Goal: Task Accomplishment & Management: Use online tool/utility

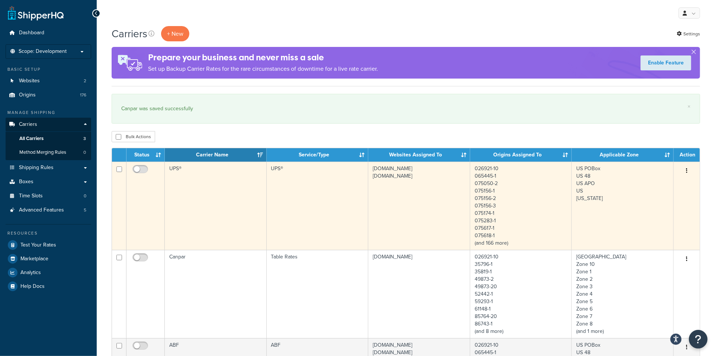
click at [229, 216] on td "UPS®" at bounding box center [216, 205] width 102 height 88
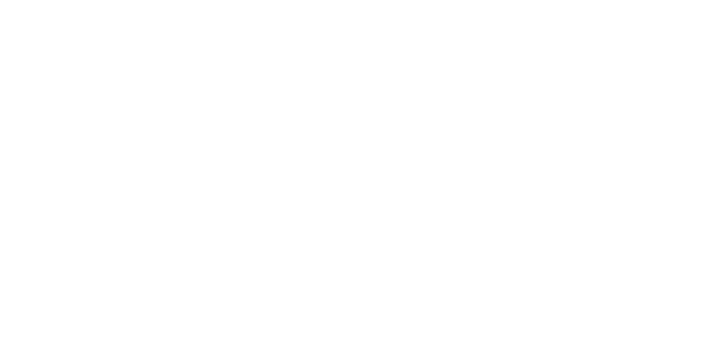
select select "ups"
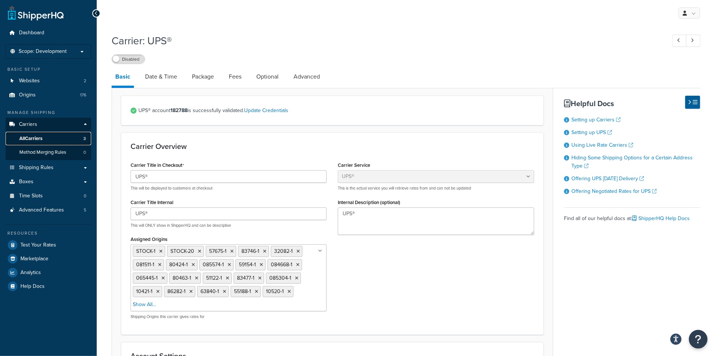
click at [35, 139] on span "All Carriers" at bounding box center [30, 138] width 23 height 6
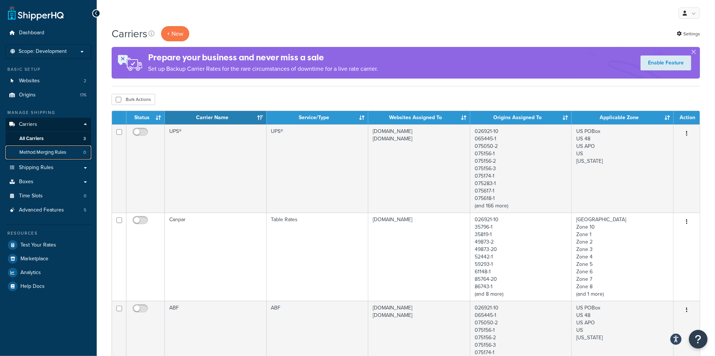
click at [48, 154] on span "Method Merging Rules" at bounding box center [42, 152] width 47 height 6
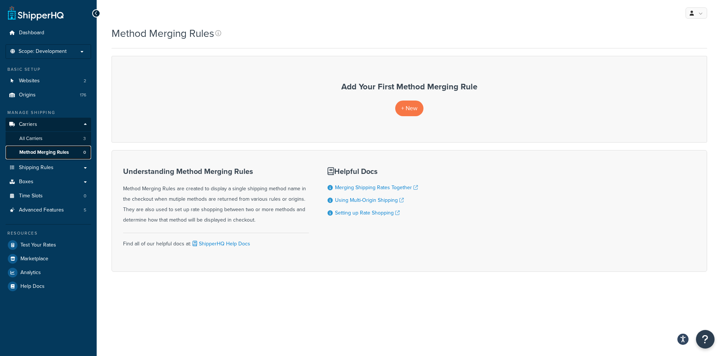
click at [44, 152] on span "Method Merging Rules" at bounding box center [43, 152] width 49 height 6
click at [413, 108] on span "+ New" at bounding box center [409, 108] width 16 height 9
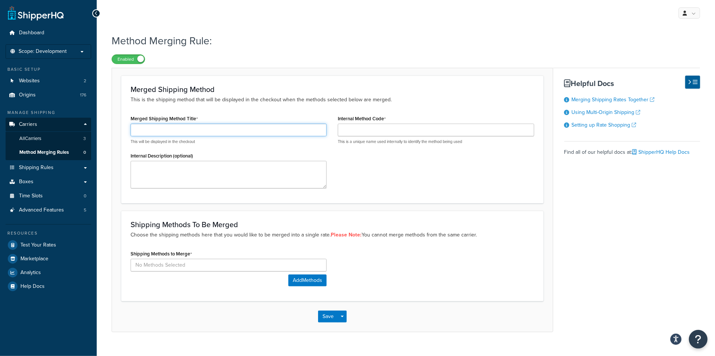
click at [163, 133] on input "Merged Shipping Method Title" at bounding box center [229, 129] width 196 height 13
paste input "Economy Freight"
type input "Economy Freight"
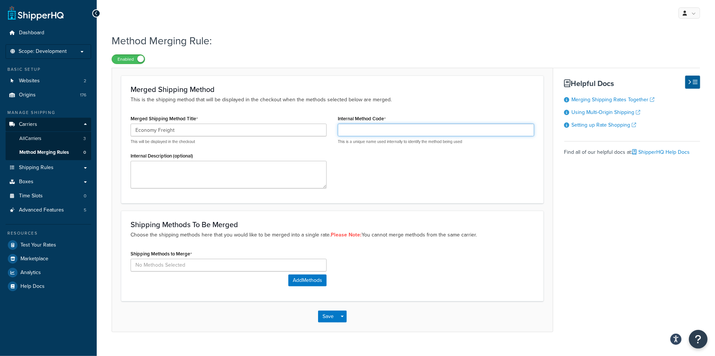
click at [351, 131] on input "Internal Method Code" at bounding box center [436, 129] width 196 height 13
paste input "Economy Freight"
type input "Economy Freight"
click at [299, 280] on button "Add Methods" at bounding box center [307, 280] width 38 height 12
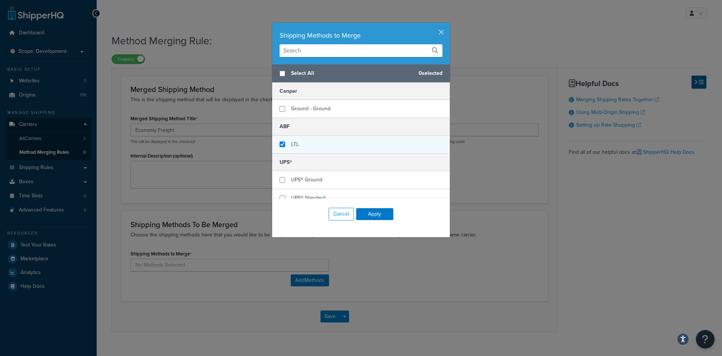
checkbox input "true"
click at [282, 146] on div "LTL" at bounding box center [361, 144] width 178 height 18
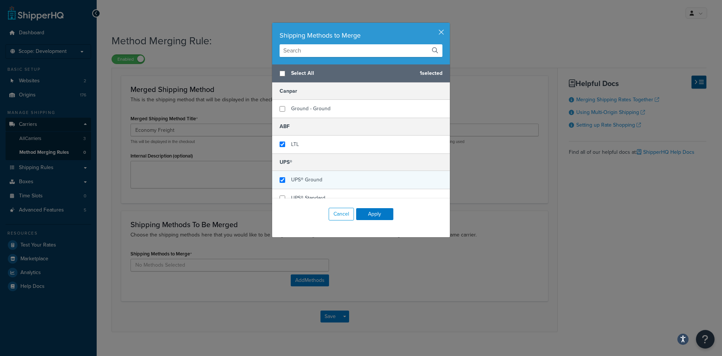
checkbox input "true"
click at [294, 182] on span "UPS® Ground" at bounding box center [306, 180] width 31 height 8
click at [366, 215] on button "Apply" at bounding box center [374, 214] width 37 height 12
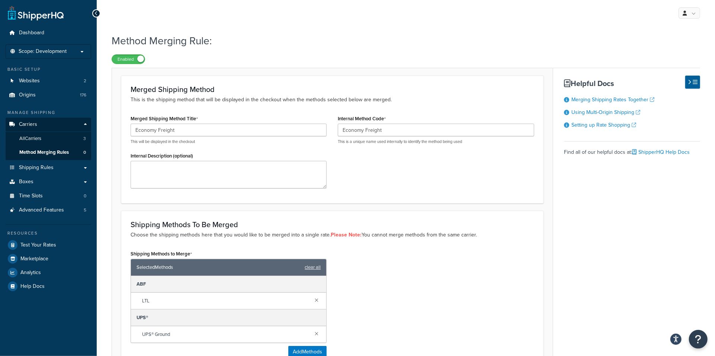
scroll to position [85, 0]
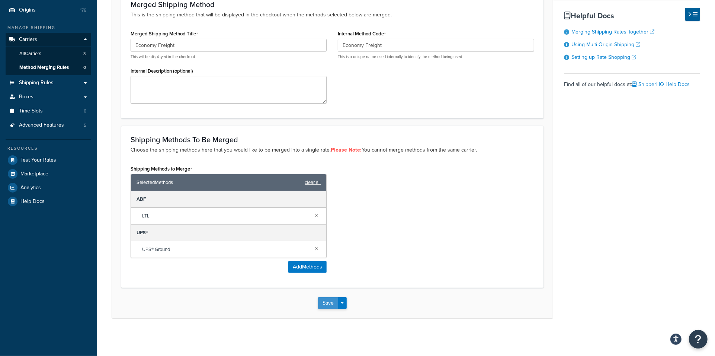
click at [328, 302] on button "Save" at bounding box center [328, 303] width 20 height 12
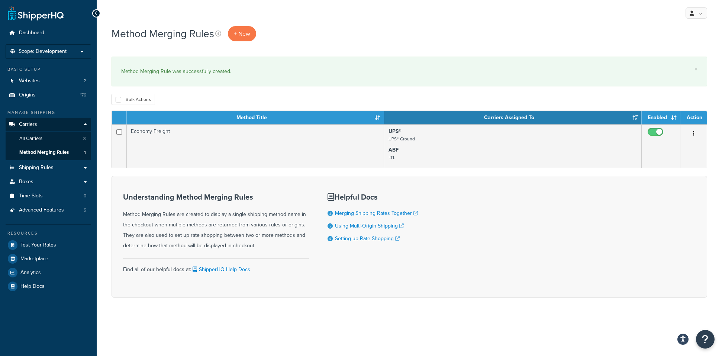
click at [571, 259] on div "Understanding Method Merging Rules Method Merging Rules are created to display …" at bounding box center [410, 237] width 596 height 122
click at [28, 179] on span "Boxes" at bounding box center [26, 182] width 15 height 6
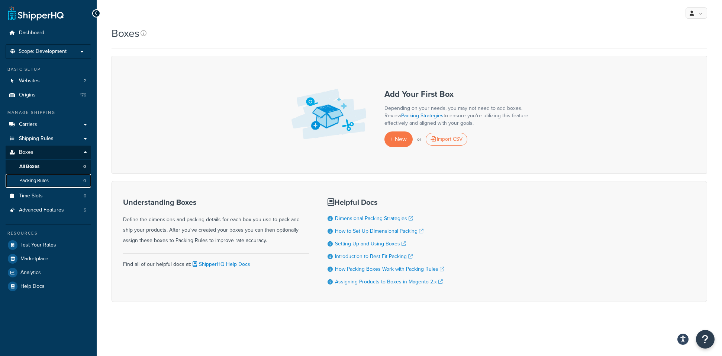
click at [35, 180] on span "Packing Rules" at bounding box center [33, 180] width 29 height 6
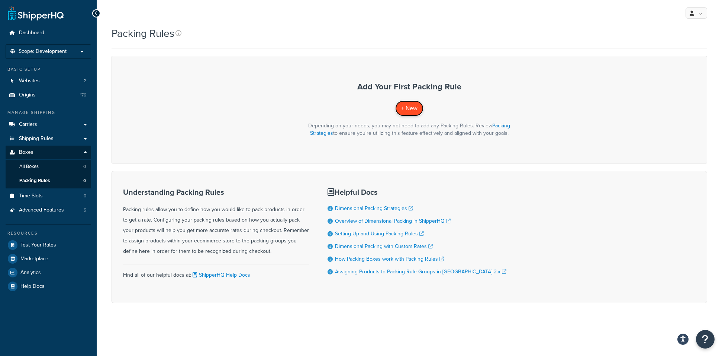
click at [414, 111] on span "+ New" at bounding box center [409, 108] width 16 height 9
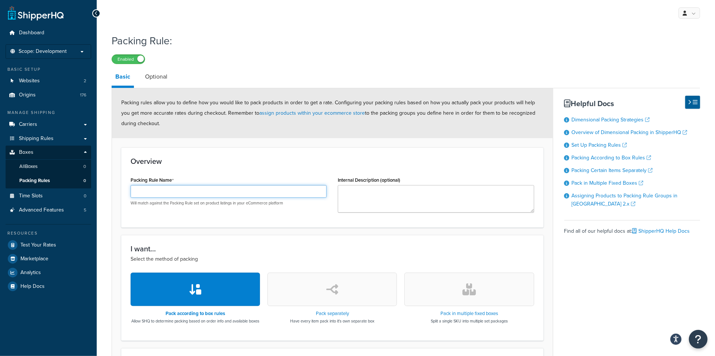
click at [216, 193] on input "Packing Rule Name" at bounding box center [229, 191] width 196 height 13
paste input "PackSep-P1"
type input "PackSep-P1"
click at [354, 191] on textarea "Internal Description (optional)" at bounding box center [436, 199] width 196 height 28
paste textarea "Pack Separately products shipping on pallet 1"
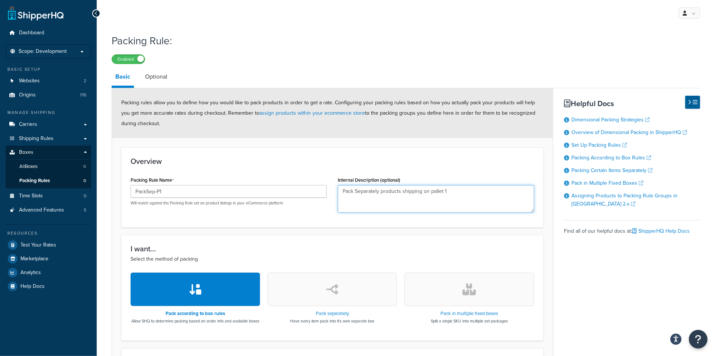
type textarea "Pack Separately products shipping on pallet 1"
click at [349, 297] on button "button" at bounding box center [331, 288] width 129 height 33
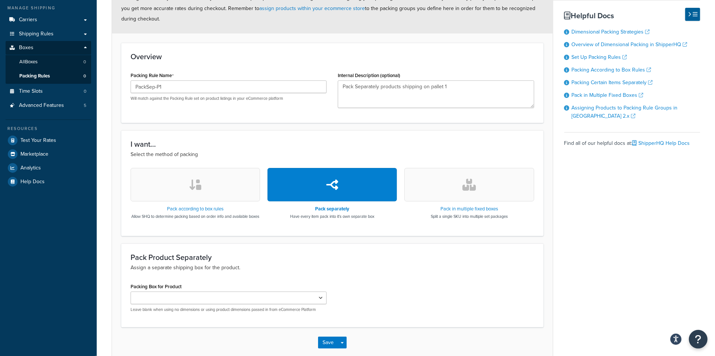
scroll to position [150, 0]
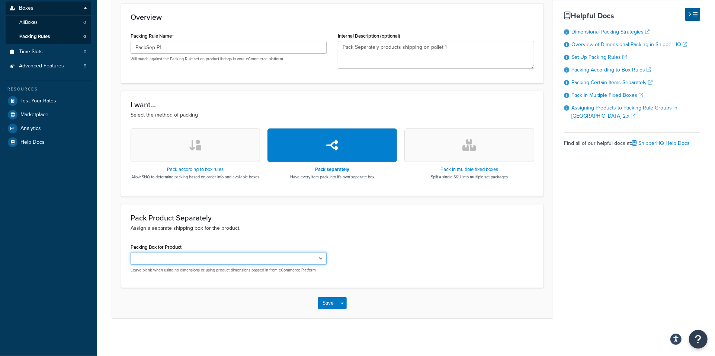
click at [318, 257] on select "Packing Box for Product" at bounding box center [229, 258] width 196 height 13
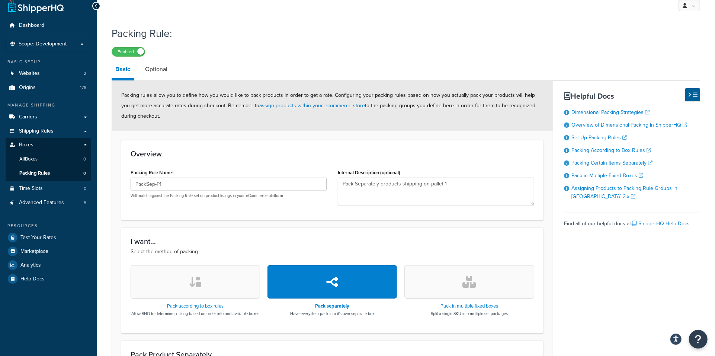
scroll to position [0, 0]
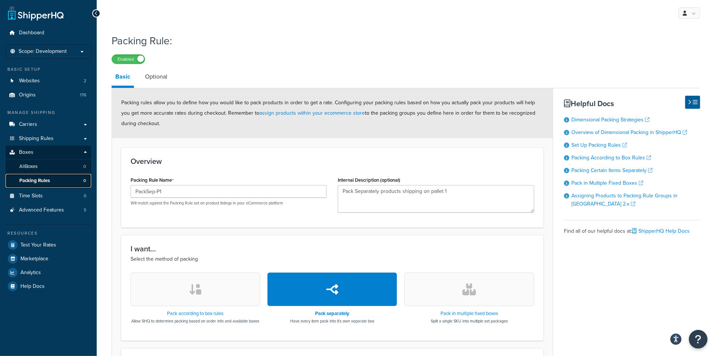
click at [32, 182] on span "Packing Rules" at bounding box center [34, 180] width 31 height 6
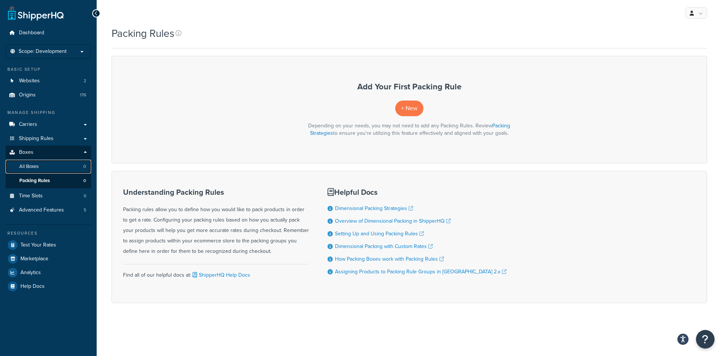
click at [28, 167] on span "All Boxes" at bounding box center [28, 166] width 19 height 6
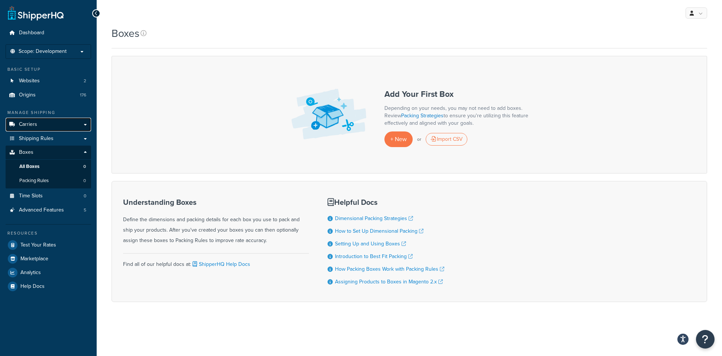
click at [25, 122] on span "Carriers" at bounding box center [28, 124] width 18 height 6
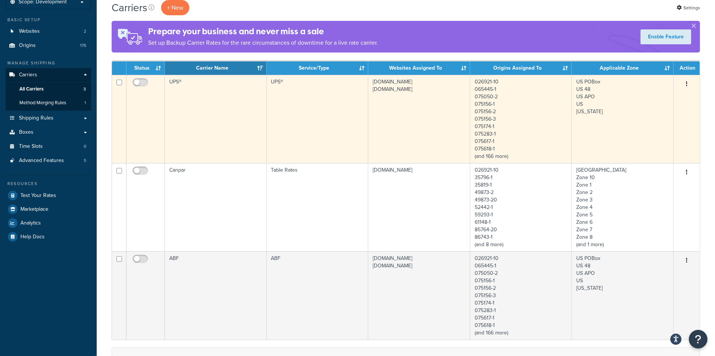
click at [192, 111] on td "UPS®" at bounding box center [216, 119] width 102 height 88
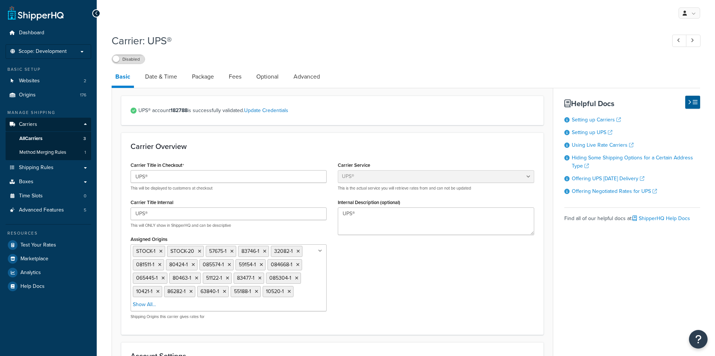
select select "ups"
click at [199, 76] on link "Package" at bounding box center [202, 77] width 29 height 18
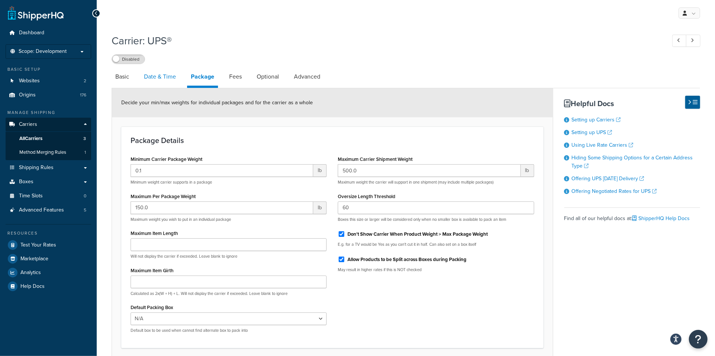
click at [160, 75] on link "Date & Time" at bounding box center [159, 77] width 39 height 18
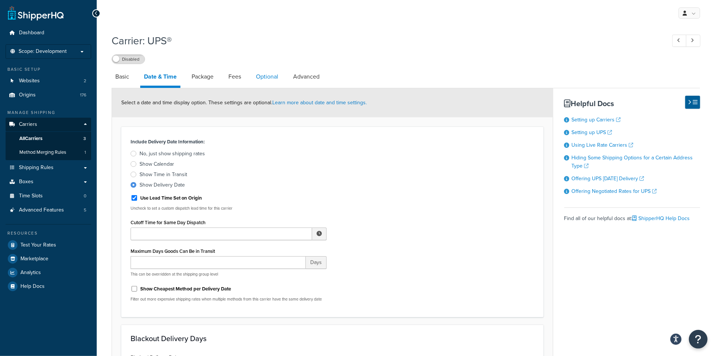
click at [262, 77] on link "Optional" at bounding box center [267, 77] width 30 height 18
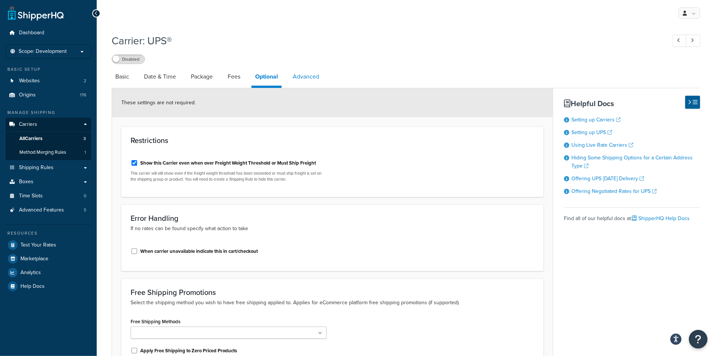
click at [308, 76] on link "Advanced" at bounding box center [306, 77] width 34 height 18
select select "false"
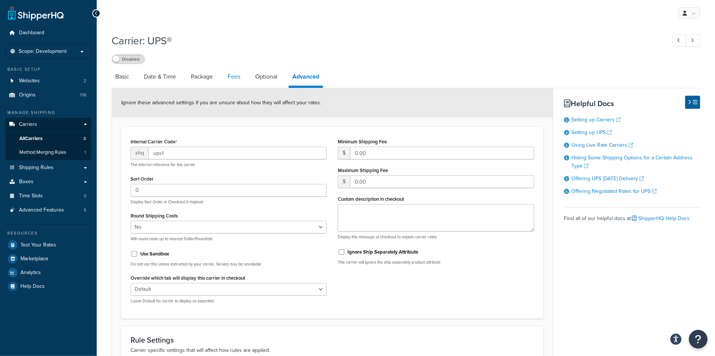
click at [237, 76] on link "Fees" at bounding box center [234, 77] width 20 height 18
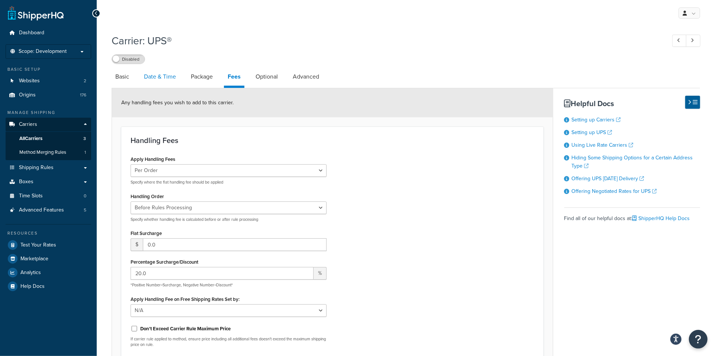
click at [160, 74] on link "Date & Time" at bounding box center [159, 77] width 39 height 18
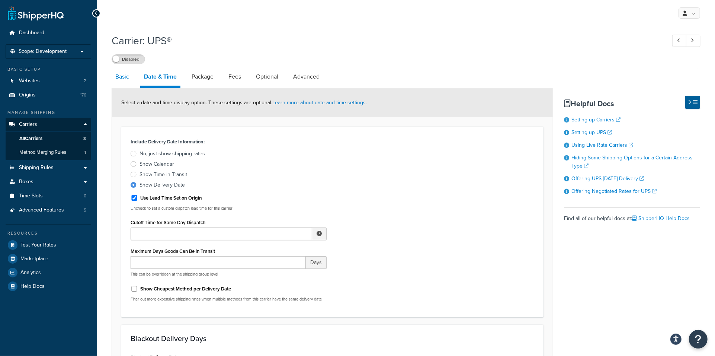
click at [121, 77] on link "Basic" at bounding box center [122, 77] width 21 height 18
select select "ups"
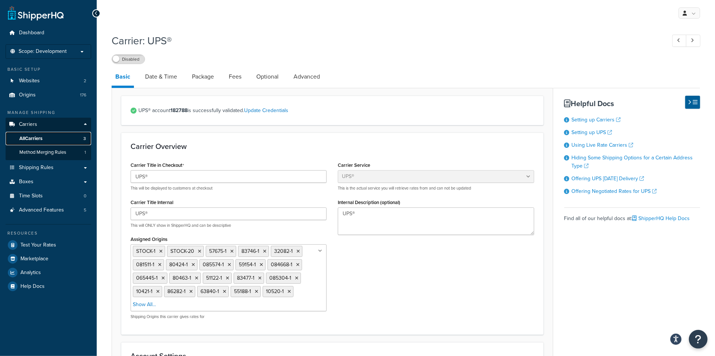
click at [35, 137] on span "All Carriers" at bounding box center [30, 138] width 23 height 6
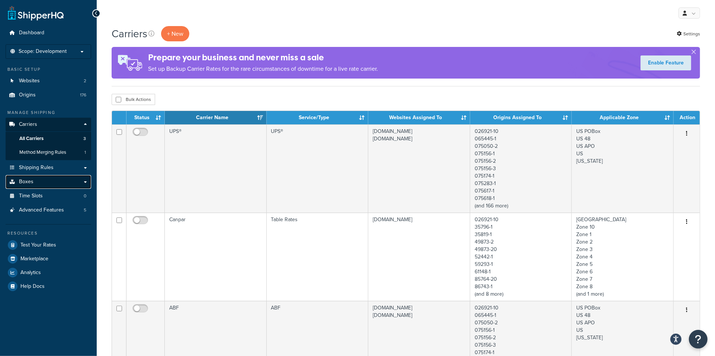
click at [28, 184] on span "Boxes" at bounding box center [26, 182] width 15 height 6
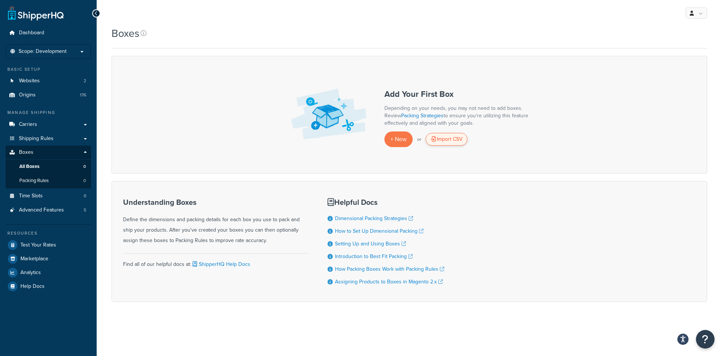
click at [453, 141] on div "Import CSV" at bounding box center [447, 139] width 42 height 13
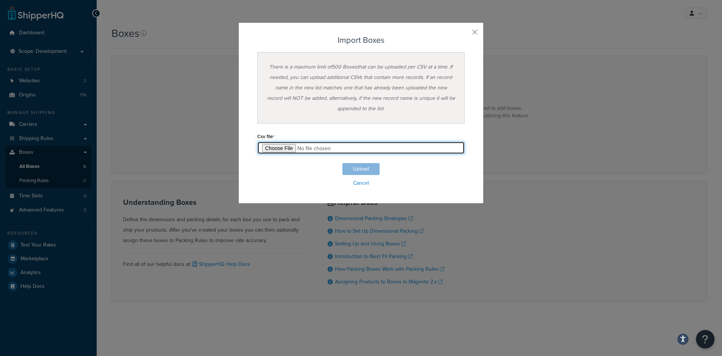
click at [276, 147] on input "file" at bounding box center [361, 147] width 208 height 13
type input "C:\fakepath\Box Export-2025-08-14 0155 (fewer Carriers).csv"
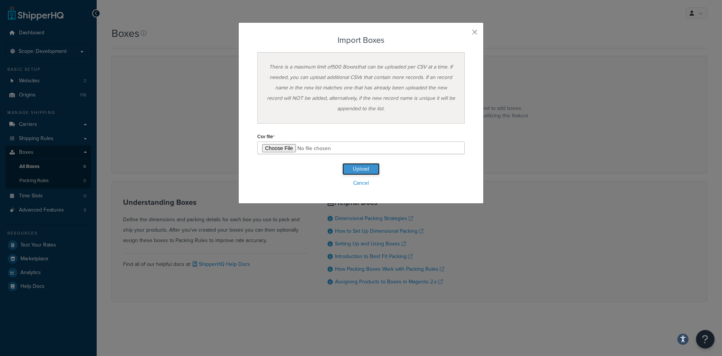
click at [356, 170] on button "Upload" at bounding box center [361, 169] width 37 height 12
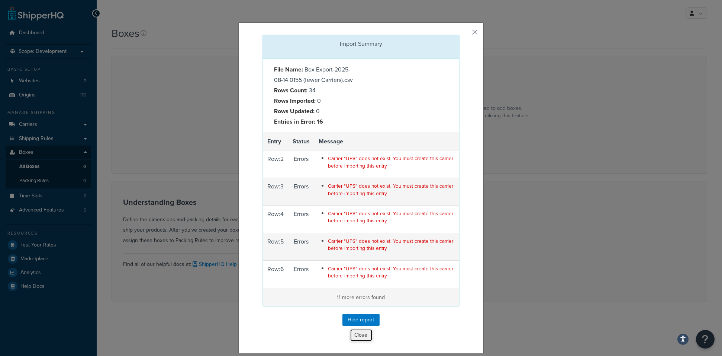
click at [355, 336] on button "Close" at bounding box center [361, 334] width 23 height 13
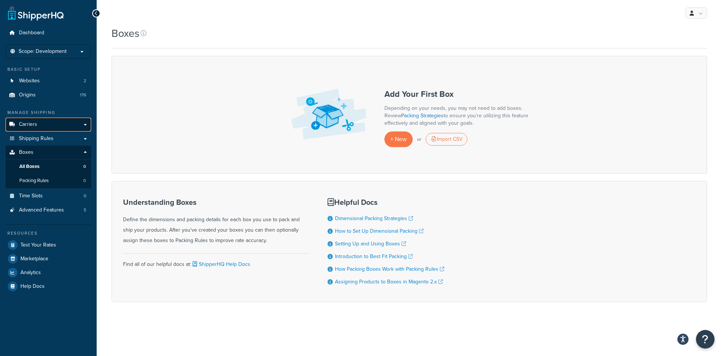
click at [31, 122] on span "Carriers" at bounding box center [28, 124] width 18 height 6
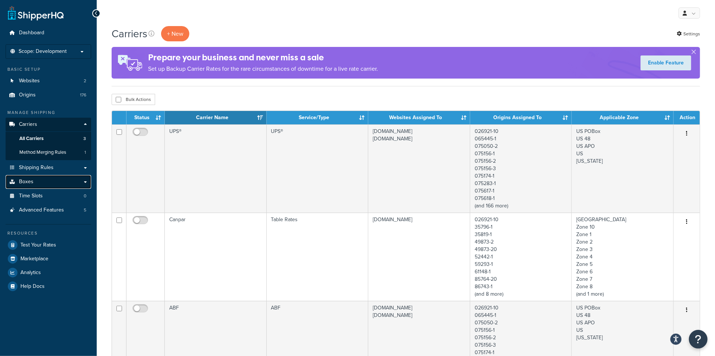
click at [68, 179] on link "Boxes" at bounding box center [49, 182] width 86 height 14
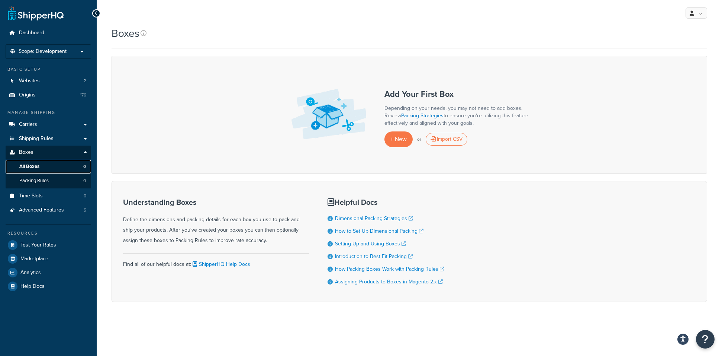
click at [46, 170] on link "All Boxes 0" at bounding box center [49, 167] width 86 height 14
click at [447, 142] on div "Import CSV" at bounding box center [447, 139] width 42 height 13
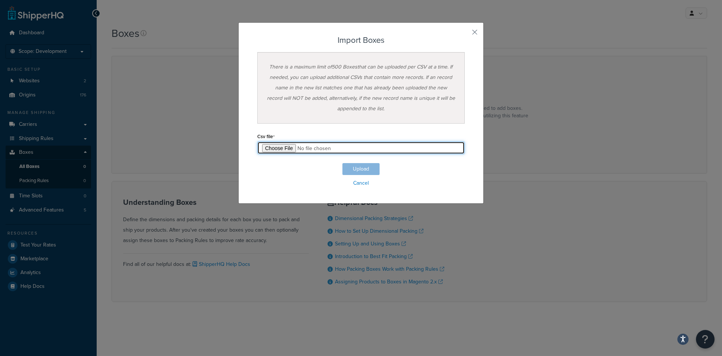
click at [280, 147] on input "file" at bounding box center [361, 147] width 208 height 13
type input "C:\fakepath\Box Export-2025-08-14 0155 (fewer Carriers).csv"
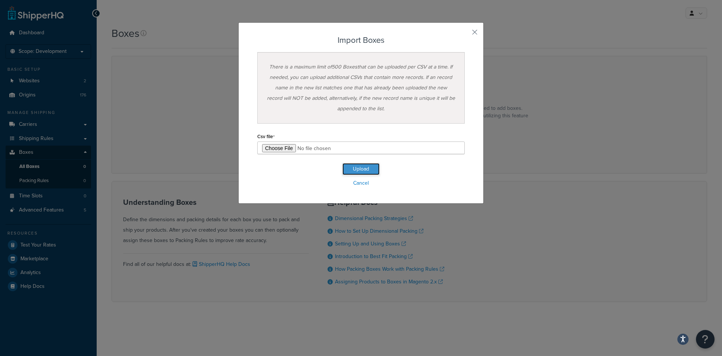
click at [362, 166] on button "Upload" at bounding box center [361, 169] width 37 height 12
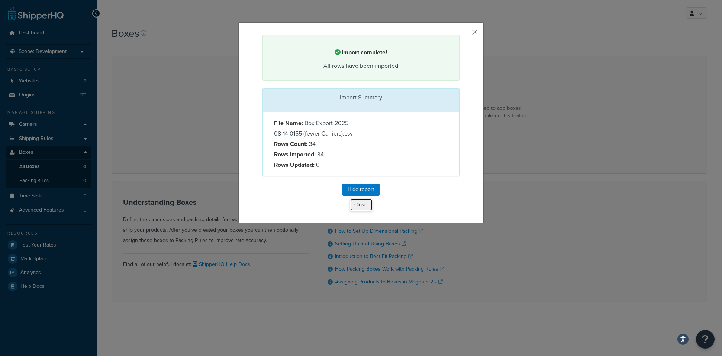
click at [352, 204] on button "Close" at bounding box center [361, 204] width 23 height 13
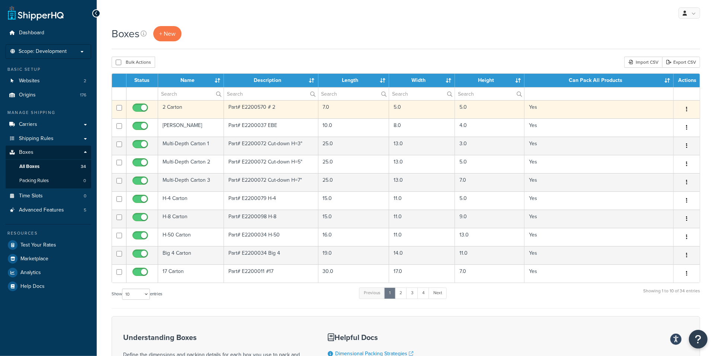
click at [198, 111] on td "2 Carton" at bounding box center [191, 109] width 66 height 18
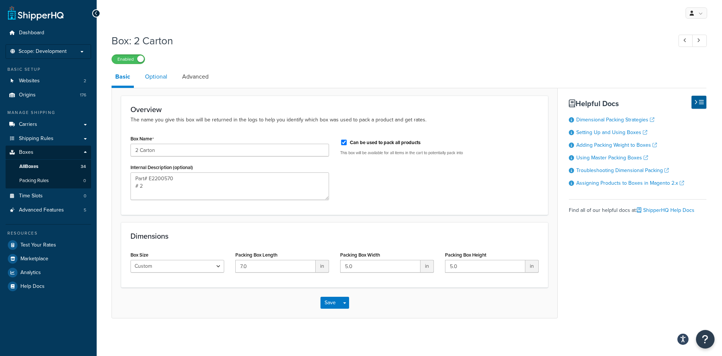
click at [151, 77] on link "Optional" at bounding box center [156, 77] width 30 height 18
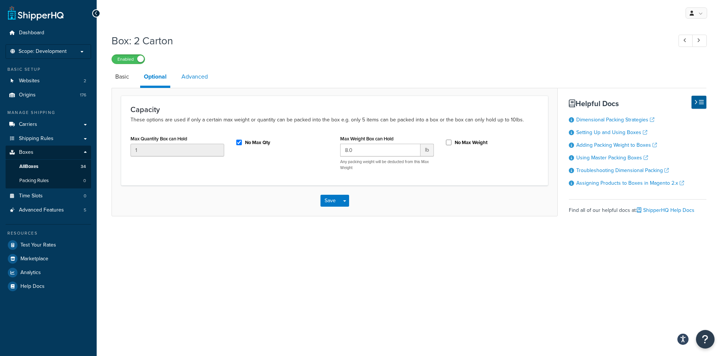
click at [192, 75] on link "Advanced" at bounding box center [195, 77] width 34 height 18
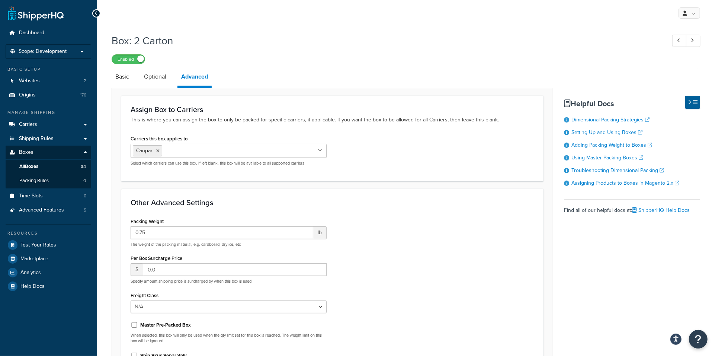
click at [321, 152] on icon at bounding box center [320, 150] width 4 height 4
click at [362, 157] on div "Carriers this box applies to UPS® Canpar ABF Select which carriers can use this…" at bounding box center [332, 152] width 415 height 38
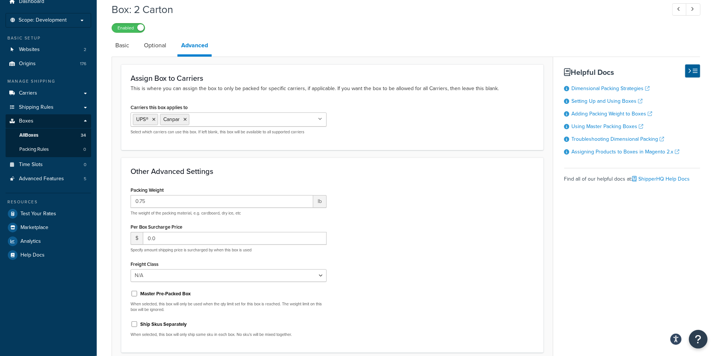
scroll to position [96, 0]
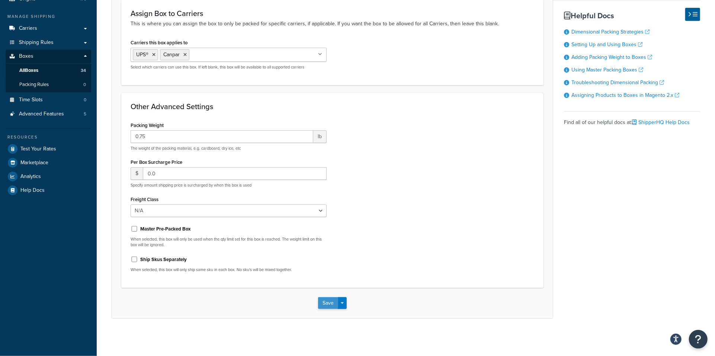
click at [328, 302] on button "Save" at bounding box center [328, 303] width 20 height 12
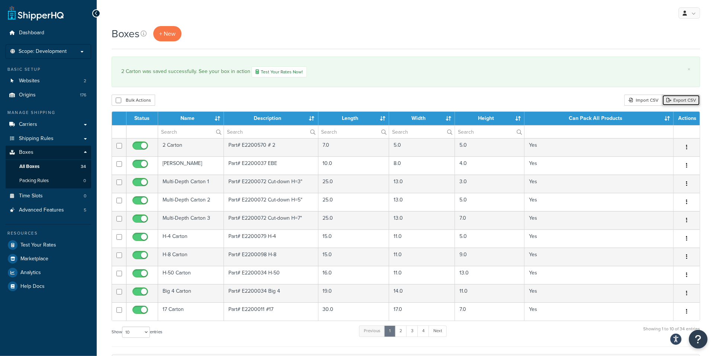
click at [681, 100] on link "Export CSV" at bounding box center [681, 99] width 38 height 11
click at [648, 100] on div "Import CSV" at bounding box center [643, 99] width 38 height 11
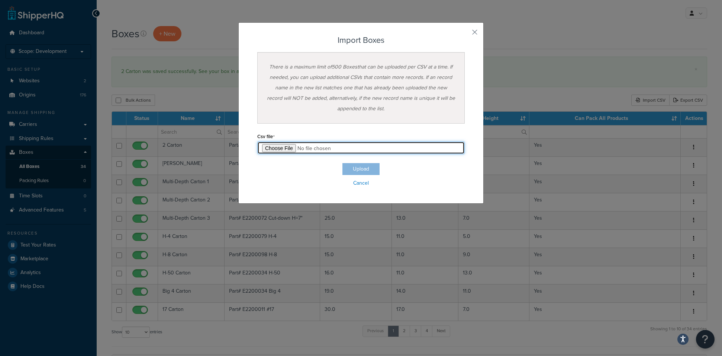
click at [279, 150] on input "file" at bounding box center [361, 147] width 208 height 13
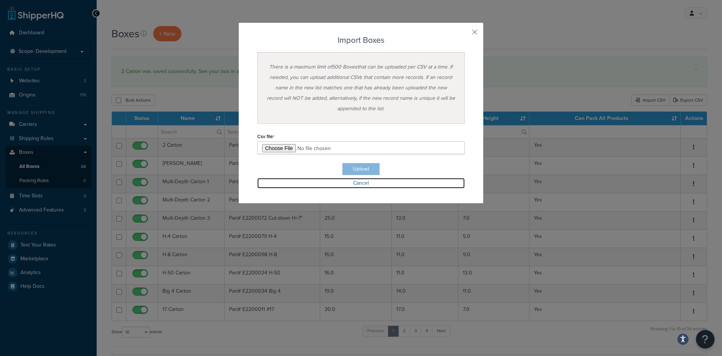
click at [355, 184] on link "Cancel" at bounding box center [361, 183] width 208 height 10
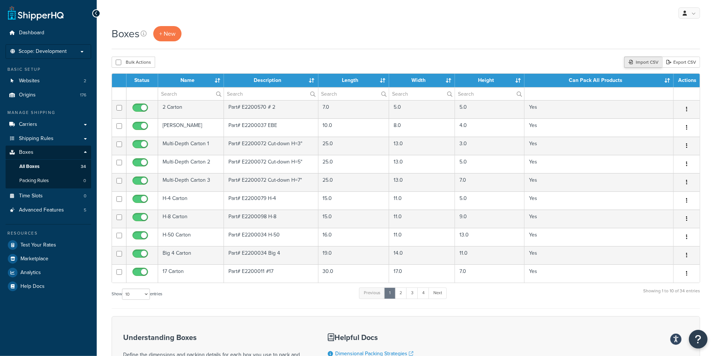
click at [641, 61] on div "Import CSV" at bounding box center [643, 62] width 38 height 11
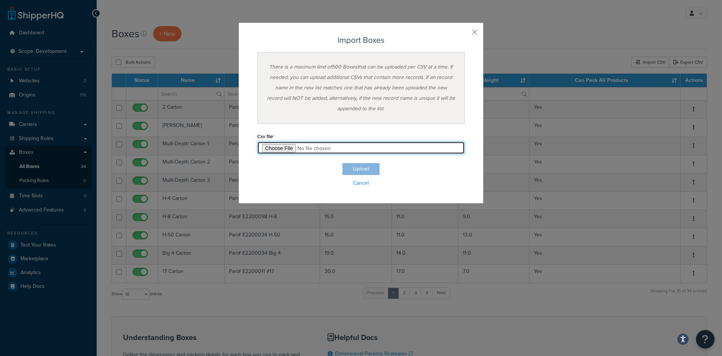
click at [268, 150] on input "file" at bounding box center [361, 147] width 208 height 13
type input "C:\fakepath\Box Export-2025-08-14 (w UPS).csv"
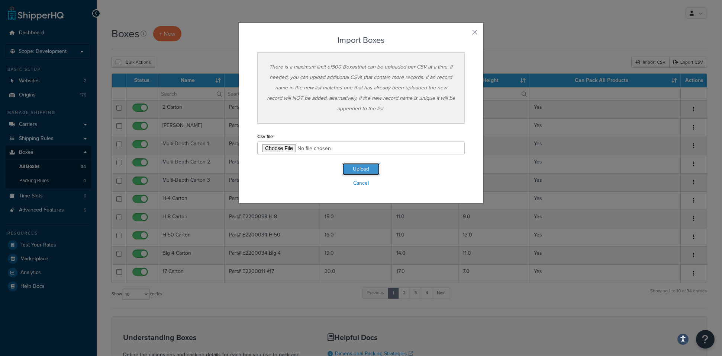
click at [354, 170] on button "Upload" at bounding box center [361, 169] width 37 height 12
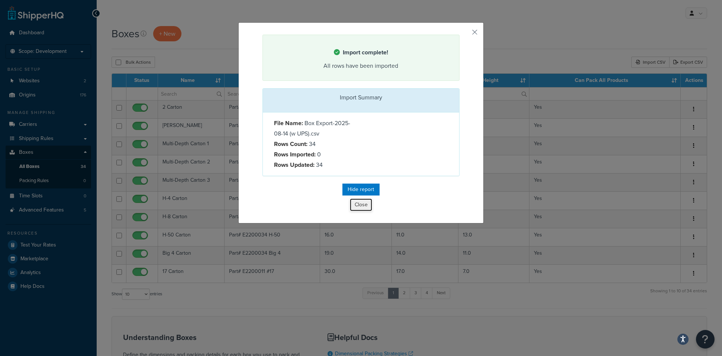
click at [360, 206] on button "Close" at bounding box center [361, 204] width 22 height 13
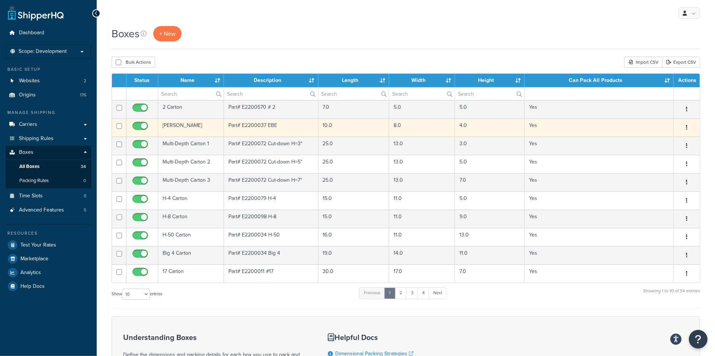
click at [196, 130] on td "[PERSON_NAME]" at bounding box center [191, 127] width 66 height 18
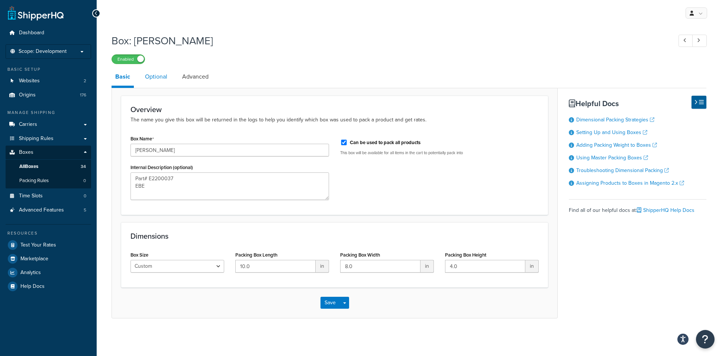
click at [157, 76] on link "Optional" at bounding box center [156, 77] width 30 height 18
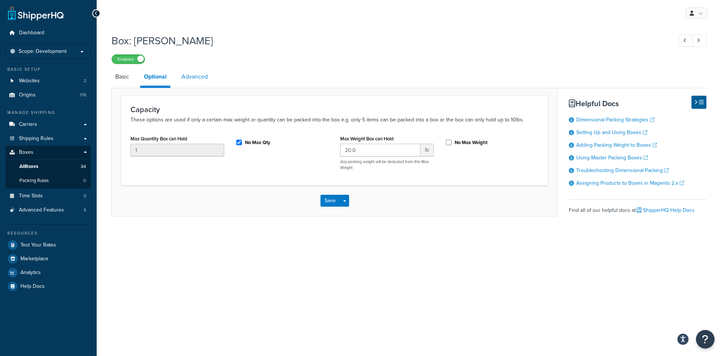
click at [192, 77] on link "Advanced" at bounding box center [195, 77] width 34 height 18
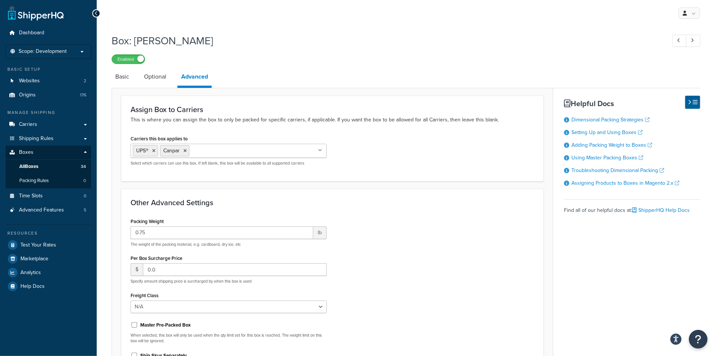
click at [411, 46] on h1 "Box: EBE Carton" at bounding box center [385, 40] width 547 height 15
click at [405, 241] on div "Packing Weight 0.75 lb The weight of the packing material, e.g. cardboard, dry …" at bounding box center [332, 295] width 415 height 158
click at [25, 164] on span "All Boxes" at bounding box center [28, 166] width 19 height 6
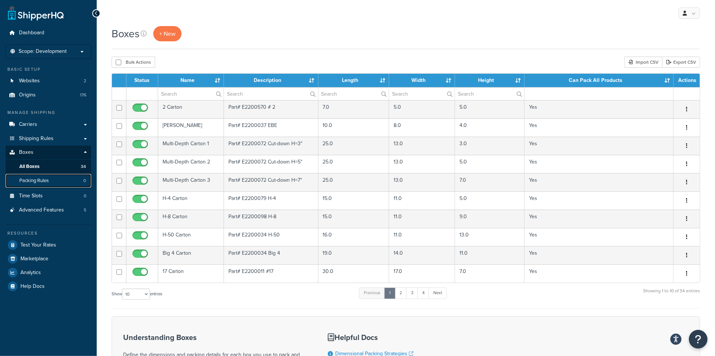
click at [30, 180] on span "Packing Rules" at bounding box center [33, 180] width 29 height 6
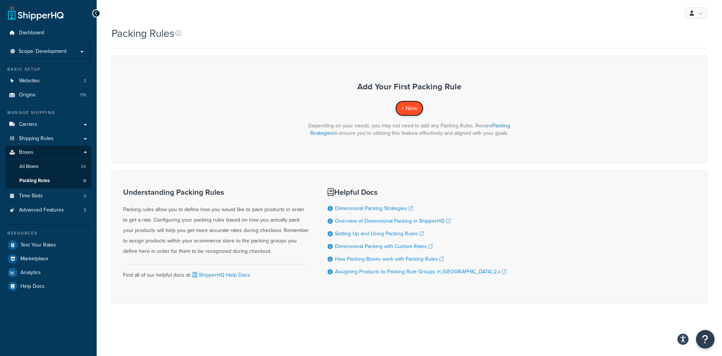
click at [407, 112] on span "+ New" at bounding box center [409, 108] width 16 height 9
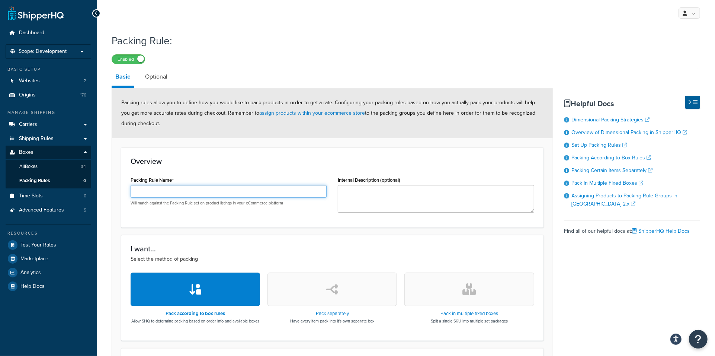
click at [175, 190] on input "Packing Rule Name" at bounding box center [229, 191] width 196 height 13
paste input "PackSep-P1"
type input "PackSep-P1"
click at [382, 190] on textarea "Internal Description (optional)" at bounding box center [436, 199] width 196 height 28
paste textarea "Pack Separately products shipping on pallet 1"
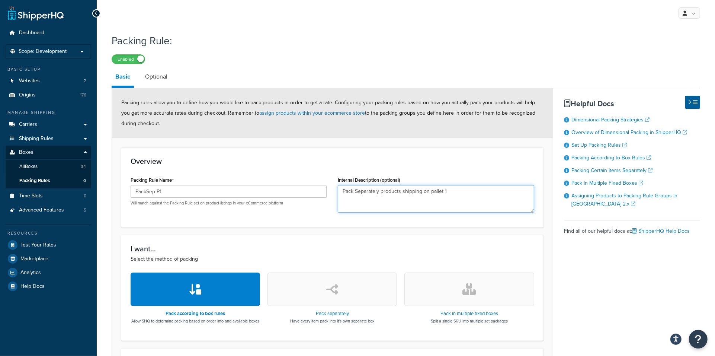
type textarea "Pack Separately products shipping on pallet 1"
click at [329, 301] on button "button" at bounding box center [331, 288] width 129 height 33
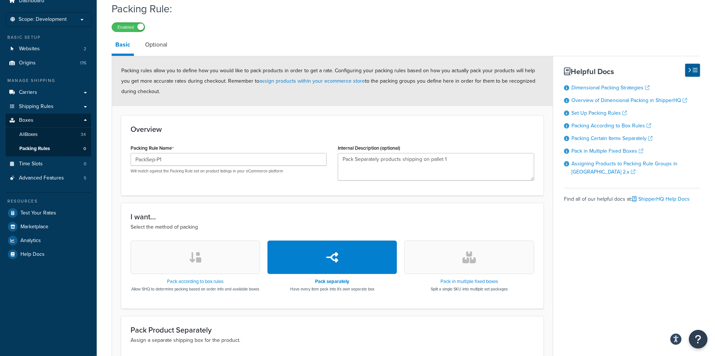
scroll to position [149, 0]
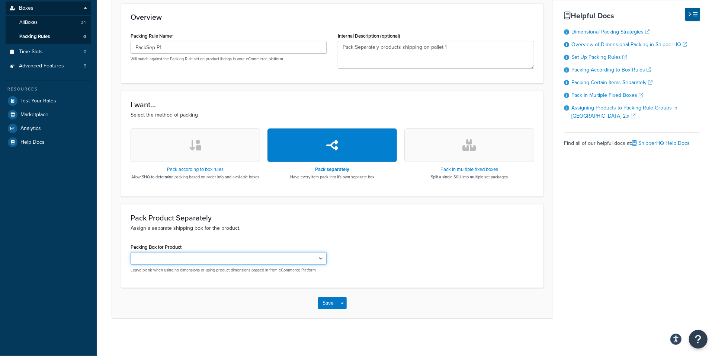
click at [227, 261] on select "PackSep-P1 PackSep-P4" at bounding box center [229, 258] width 196 height 13
select select "736858"
click at [131, 253] on select "PackSep-P1 PackSep-P4" at bounding box center [229, 258] width 196 height 13
click at [325, 303] on button "Save" at bounding box center [328, 303] width 20 height 12
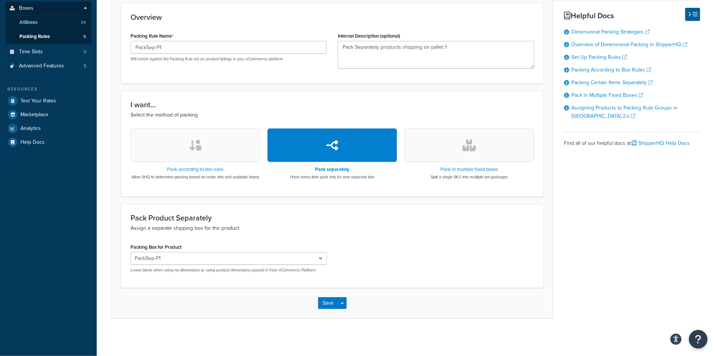
scroll to position [0, 0]
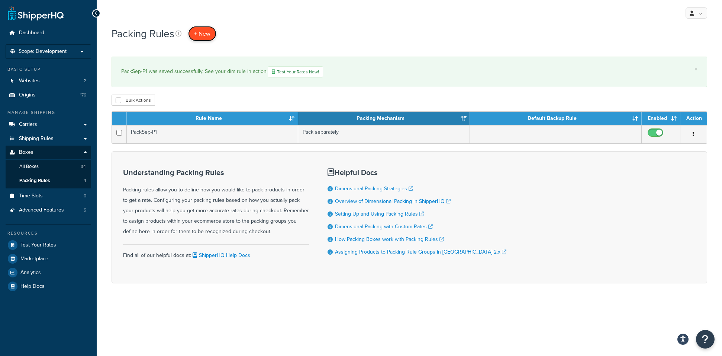
click at [209, 30] on span "+ New" at bounding box center [202, 33] width 16 height 9
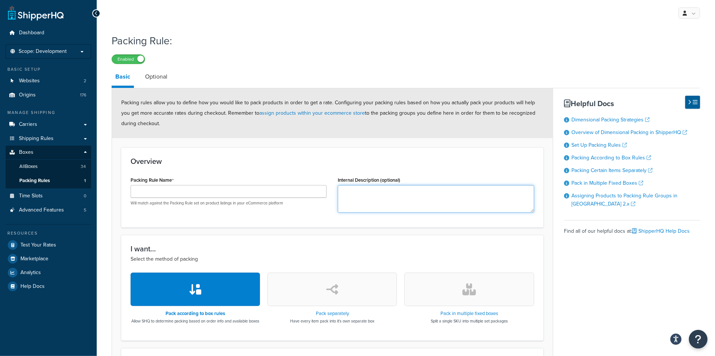
click at [372, 195] on textarea "Internal Description (optional)" at bounding box center [436, 199] width 196 height 28
paste textarea "Pack Separately products shipping on pallet 1"
type textarea "Pack Separately products shipping on pallet 4"
click at [140, 193] on input "Packing Rule Name" at bounding box center [229, 191] width 196 height 13
paste input "PackSep-P4"
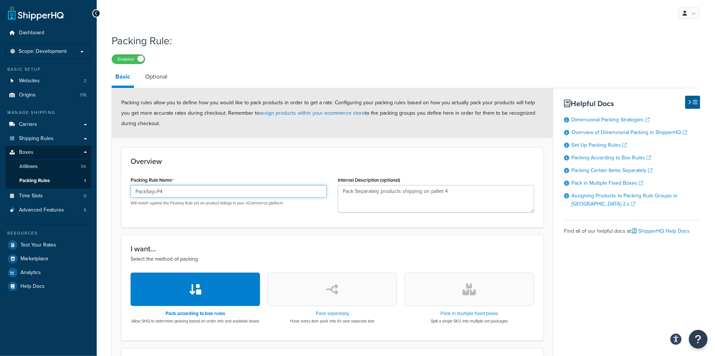
type input "PackSep-P4"
click at [334, 295] on icon "button" at bounding box center [332, 289] width 12 height 12
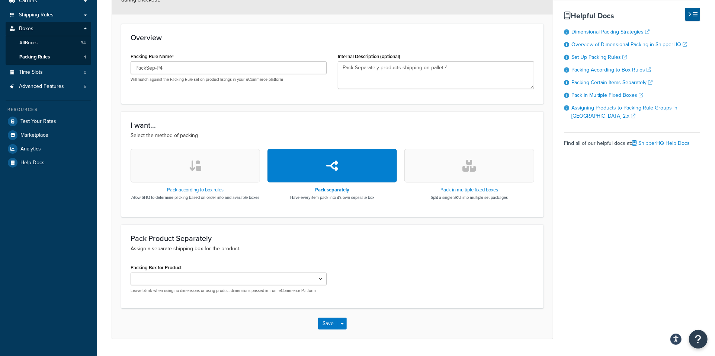
scroll to position [149, 0]
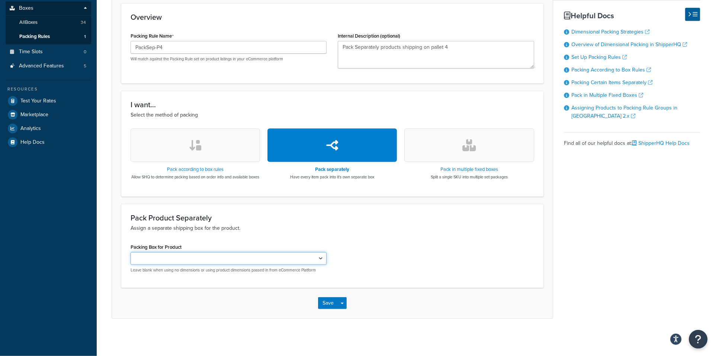
click at [205, 261] on select "PackSep-P1 PackSep-P4" at bounding box center [229, 258] width 196 height 13
select select "736859"
click at [131, 253] on select "PackSep-P1 PackSep-P4" at bounding box center [229, 258] width 196 height 13
click at [325, 304] on button "Save" at bounding box center [328, 303] width 20 height 12
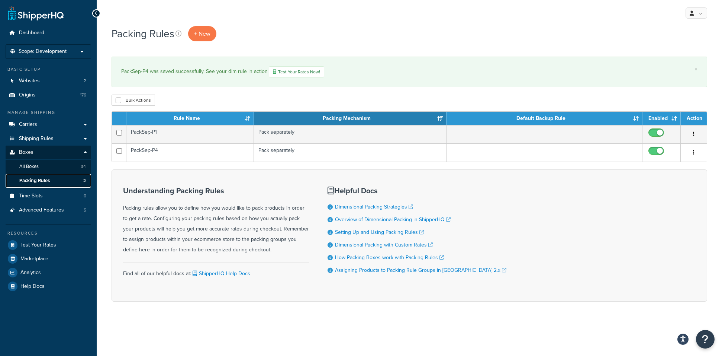
click at [29, 179] on span "Packing Rules" at bounding box center [34, 180] width 31 height 6
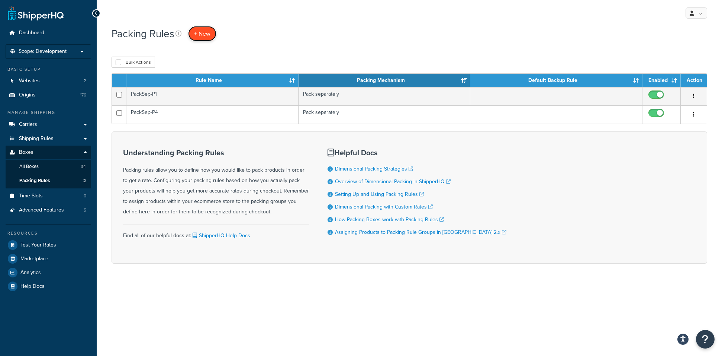
click at [201, 33] on span "+ New" at bounding box center [202, 33] width 16 height 9
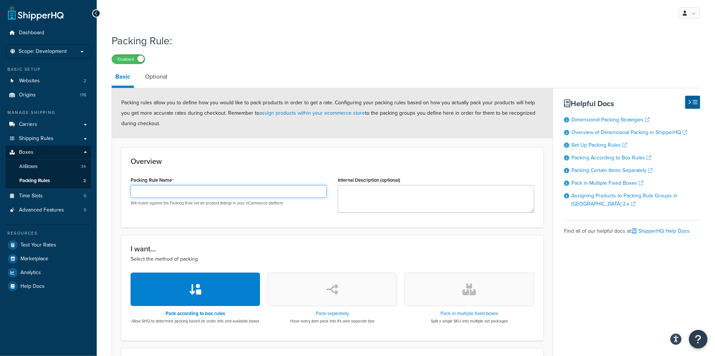
click at [180, 193] on input "Packing Rule Name" at bounding box center [229, 191] width 196 height 13
click at [175, 191] on input "Packing Rule Name" at bounding box center [229, 191] width 196 height 13
paste input "PackSep-Grnd"
type input "PackSep-Grnd"
click at [368, 195] on textarea "Internal Description (optional)" at bounding box center [436, 199] width 196 height 28
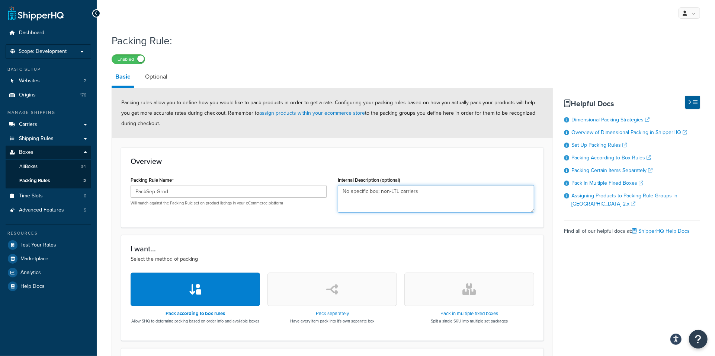
type textarea "No specific box; non-LTL carriers"
click at [354, 304] on button "button" at bounding box center [331, 288] width 129 height 33
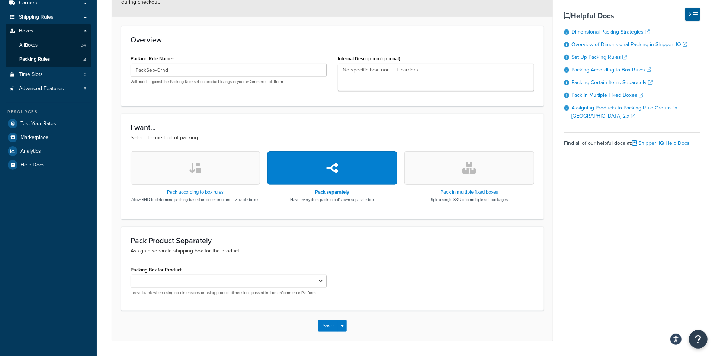
scroll to position [149, 0]
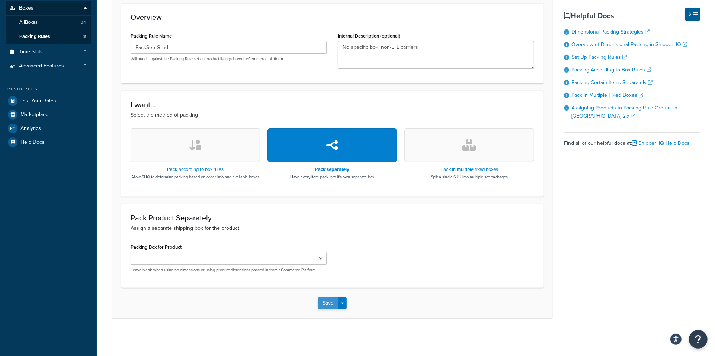
click at [332, 304] on button "Save" at bounding box center [328, 303] width 20 height 12
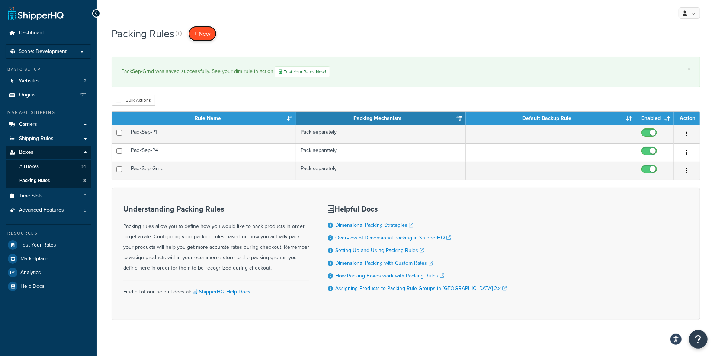
click at [200, 36] on span "+ New" at bounding box center [202, 33] width 16 height 9
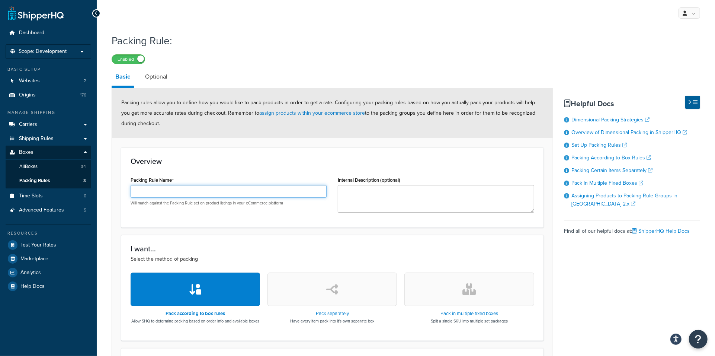
click at [229, 193] on input "Packing Rule Name" at bounding box center [229, 191] width 196 height 13
paste input "PackSep-LTL"
type input "PackSep-LTL"
click at [340, 301] on button "button" at bounding box center [331, 288] width 129 height 33
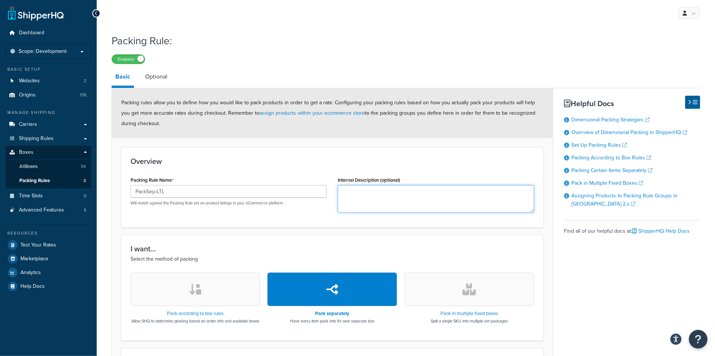
click at [371, 189] on textarea "Internal Description (optional)" at bounding box center [436, 199] width 196 height 28
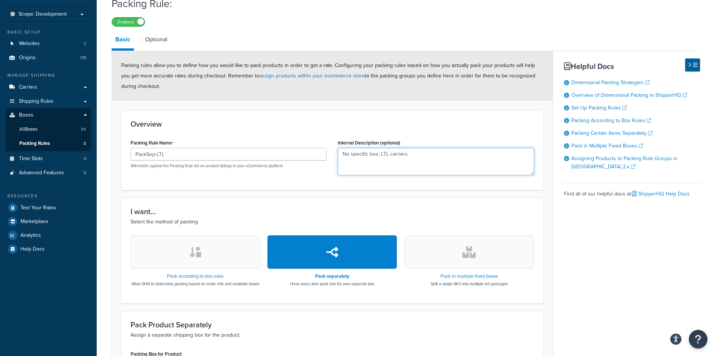
scroll to position [149, 0]
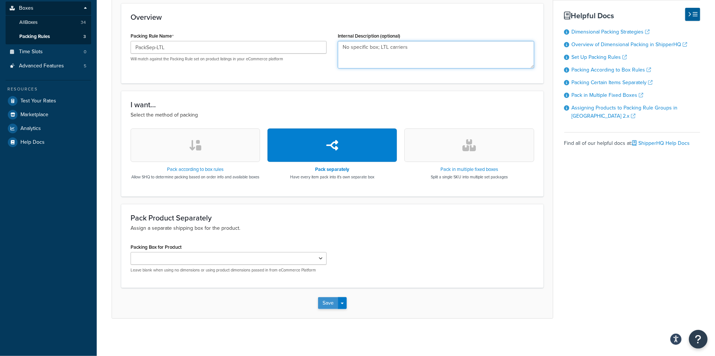
type textarea "No specific box; LTL carriers"
click at [324, 303] on button "Save" at bounding box center [328, 303] width 20 height 12
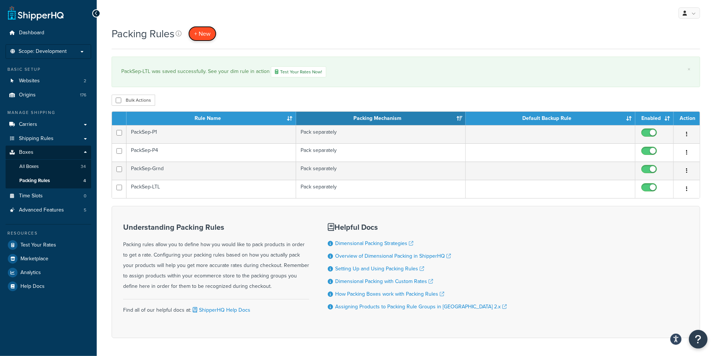
click at [201, 32] on span "+ New" at bounding box center [202, 33] width 16 height 9
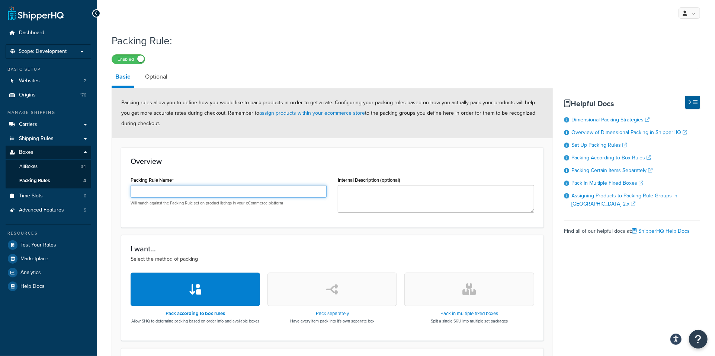
click at [211, 192] on input "Packing Rule Name" at bounding box center [229, 191] width 196 height 13
paste input "Multi-Box 1"
type input "Multi-Box 1"
click at [349, 190] on textarea "Internal Description (optional)" at bounding box center [436, 199] width 196 height 28
paste textarea "73345000"
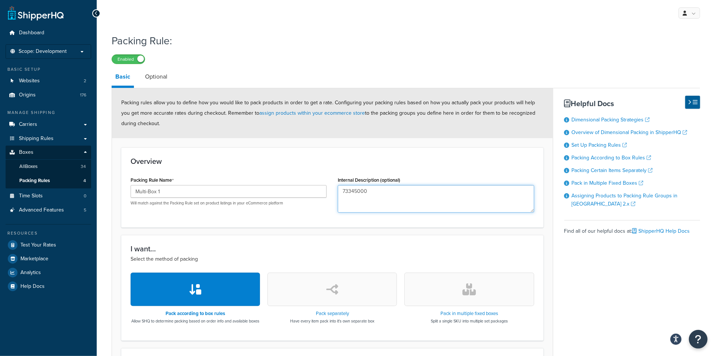
type textarea "73345000"
click at [461, 295] on button "button" at bounding box center [468, 288] width 129 height 33
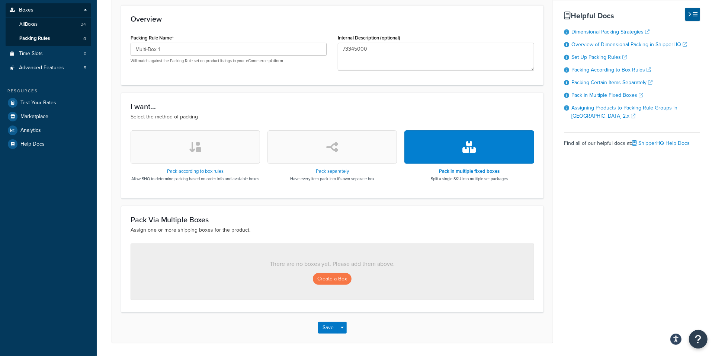
scroll to position [173, 0]
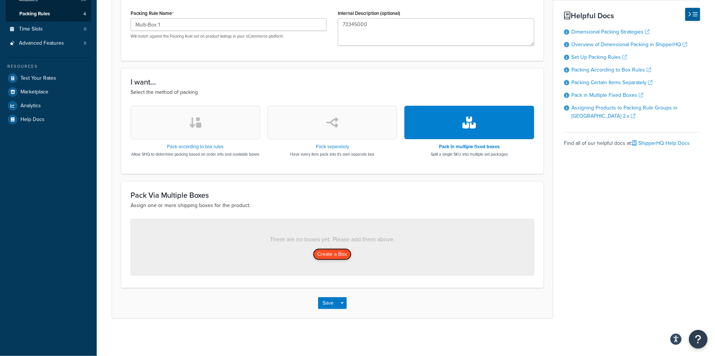
click at [331, 252] on button "Create a Box" at bounding box center [332, 254] width 39 height 12
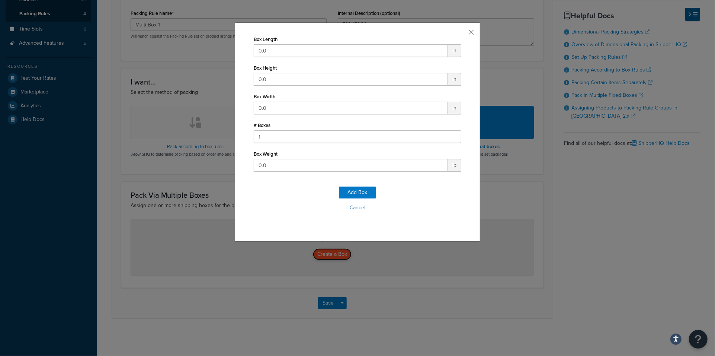
scroll to position [167, 0]
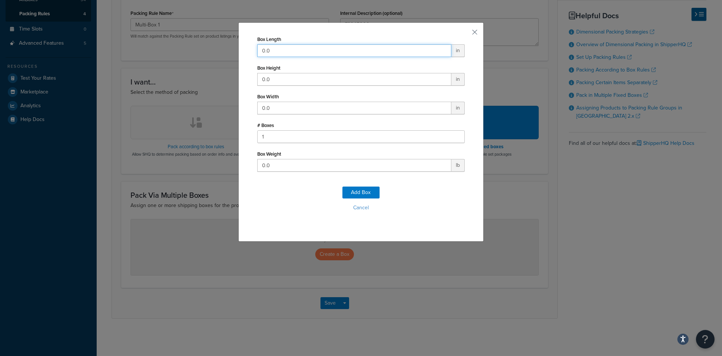
click at [283, 54] on input "0.0" at bounding box center [354, 50] width 194 height 13
drag, startPoint x: 283, startPoint y: 54, endPoint x: 238, endPoint y: 54, distance: 45.0
click at [238, 54] on div "Box Length 0.0 in Box Height 0.0 in Box Width 0.0 in # Boxes 1 Box Weight 0.0 l…" at bounding box center [360, 131] width 245 height 219
type input "109"
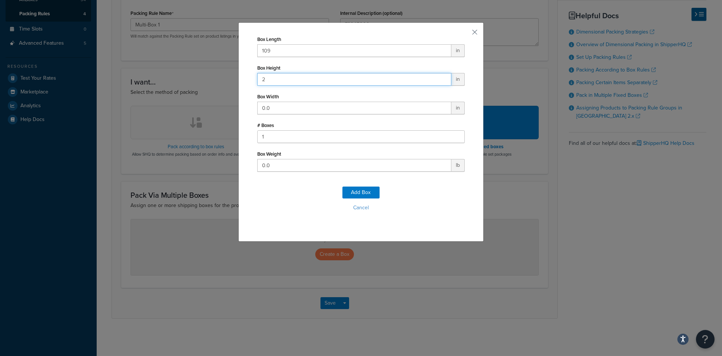
type input "2"
type input "37"
type input "123"
click at [361, 192] on button "Add Box" at bounding box center [361, 192] width 37 height 12
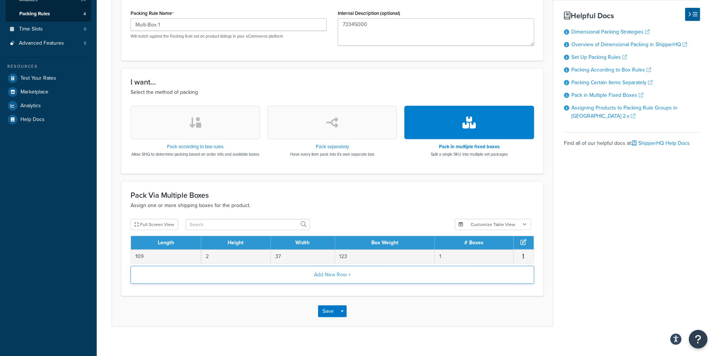
click at [333, 283] on button "Add New Row +" at bounding box center [333, 275] width 404 height 18
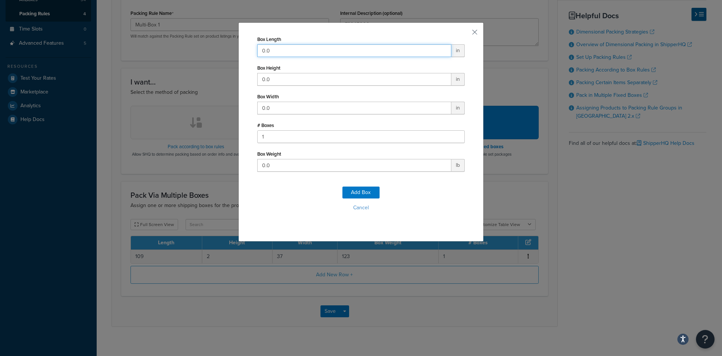
drag, startPoint x: 272, startPoint y: 52, endPoint x: 255, endPoint y: 54, distance: 16.9
click at [257, 54] on input "0.0" at bounding box center [354, 50] width 194 height 13
type input "25"
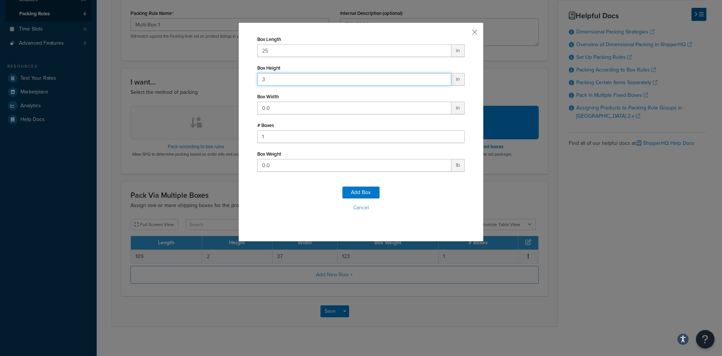
type input "3"
type input "41"
type input "60"
click button "Add Box" at bounding box center [361, 192] width 37 height 12
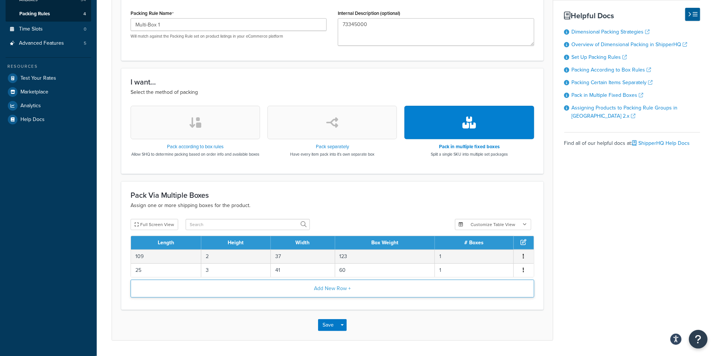
click at [332, 293] on button "Add New Row +" at bounding box center [333, 288] width 404 height 18
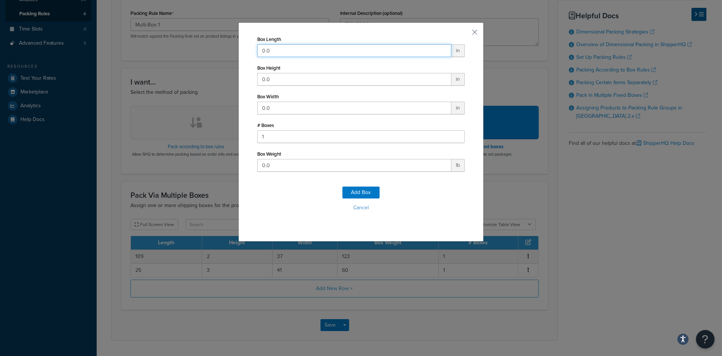
drag, startPoint x: 277, startPoint y: 48, endPoint x: 240, endPoint y: 47, distance: 36.5
click at [240, 47] on div "Box Length 0.0 in Box Height 0.0 in Box Width 0.0 in # Boxes 1 Box Weight 0.0 l…" at bounding box center [360, 131] width 245 height 219
type input "35"
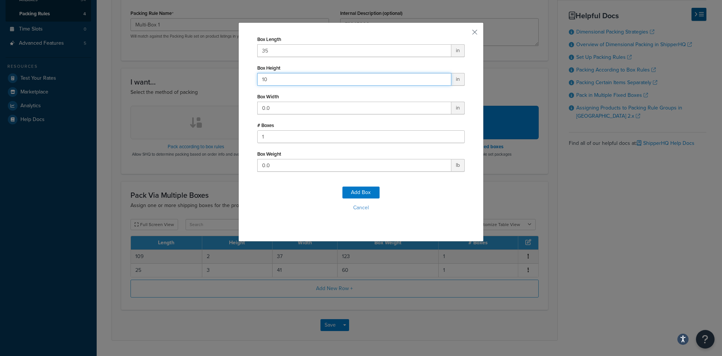
type input "10"
type input "41"
type input "60"
click button "Add Box" at bounding box center [361, 192] width 37 height 12
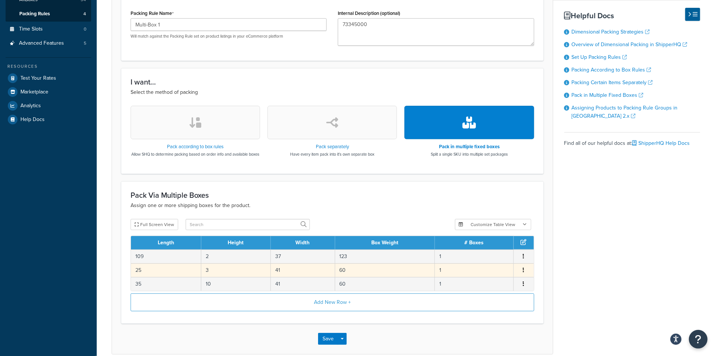
click at [295, 277] on td "41" at bounding box center [303, 270] width 64 height 14
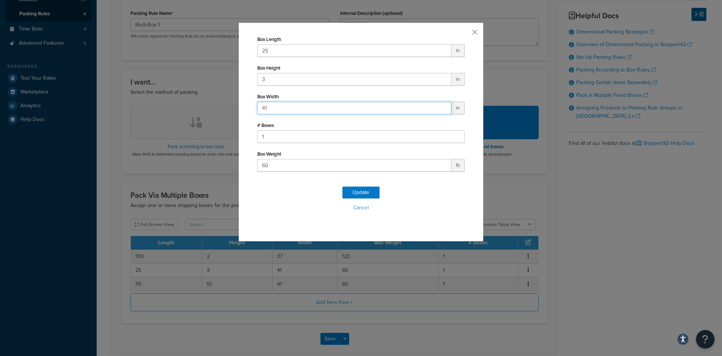
drag, startPoint x: 267, startPoint y: 107, endPoint x: 244, endPoint y: 107, distance: 23.1
click at [244, 107] on div "Box Length 25 in Box Height 3 in Box Width 41 in # Boxes 1 Box Weight 60 lb Upd…" at bounding box center [360, 131] width 245 height 219
type input "83"
click at [262, 204] on button "Cancel" at bounding box center [361, 207] width 208 height 11
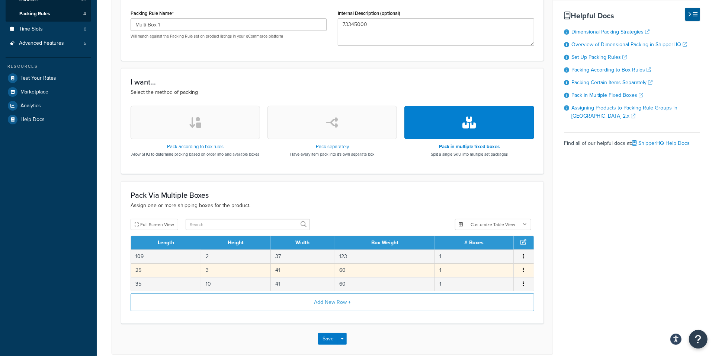
click at [286, 277] on td "41" at bounding box center [303, 270] width 64 height 14
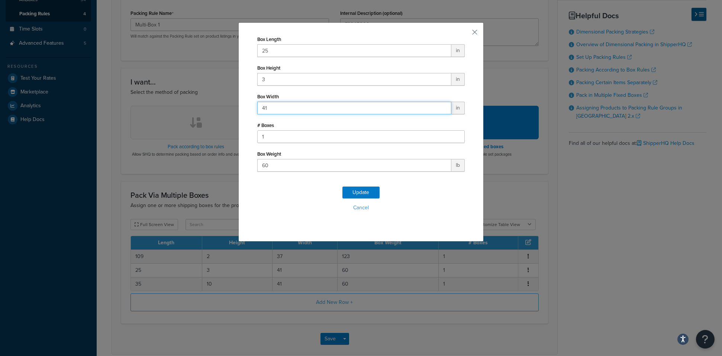
drag, startPoint x: 280, startPoint y: 106, endPoint x: 225, endPoint y: 105, distance: 55.1
click at [225, 105] on div "Box Length 25 in Box Height 3 in Box Width 41 in # Boxes 1 Box Weight 60 lb Upd…" at bounding box center [361, 178] width 722 height 356
type input "83"
click at [362, 190] on button "Update" at bounding box center [361, 192] width 37 height 12
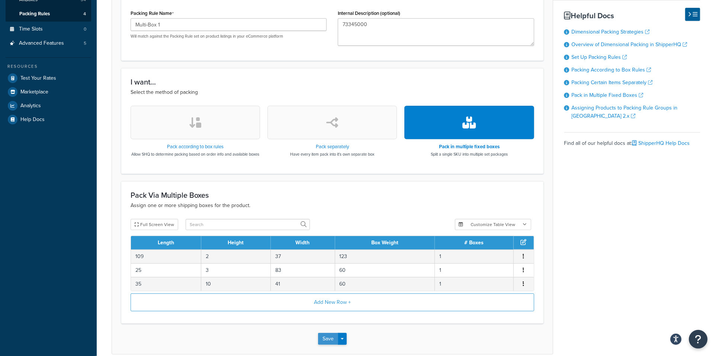
click at [330, 344] on button "Save" at bounding box center [328, 339] width 20 height 12
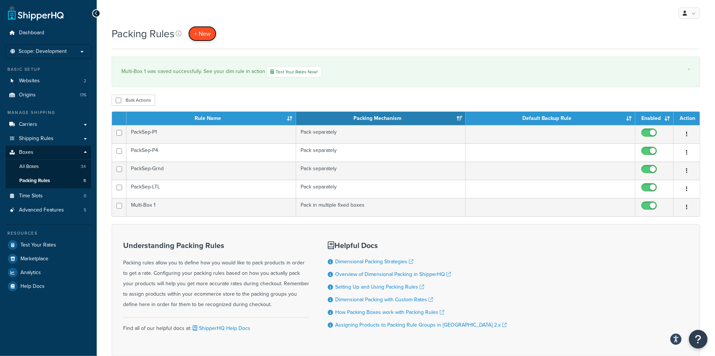
click at [203, 36] on span "+ New" at bounding box center [202, 33] width 16 height 9
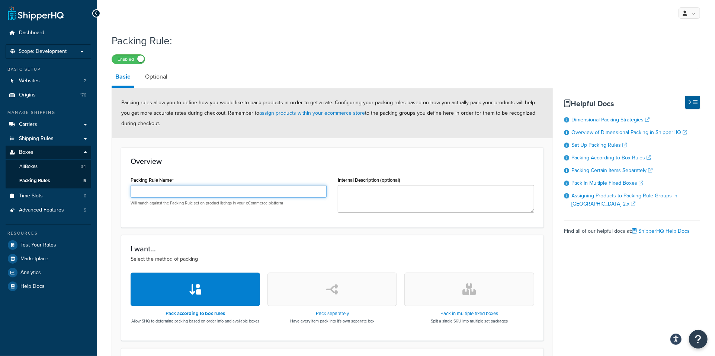
click at [194, 196] on input "Packing Rule Name" at bounding box center [229, 191] width 196 height 13
paste input "Multi-Box 2"
type input "Multi-Box 2"
click at [354, 193] on textarea "Internal Description (optional)" at bounding box center [436, 199] width 196 height 28
paste textarea "73292000"
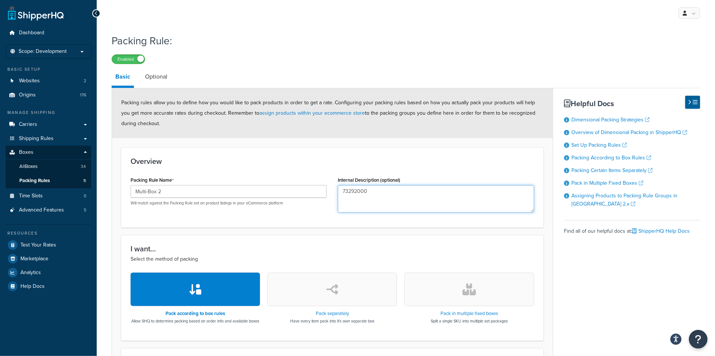
type textarea "73292000"
click at [472, 303] on button "button" at bounding box center [468, 288] width 129 height 33
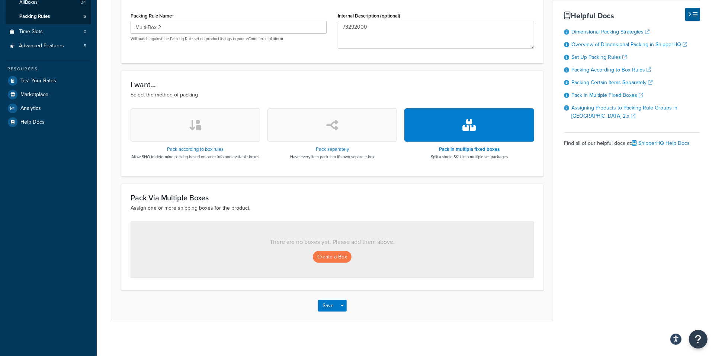
scroll to position [173, 0]
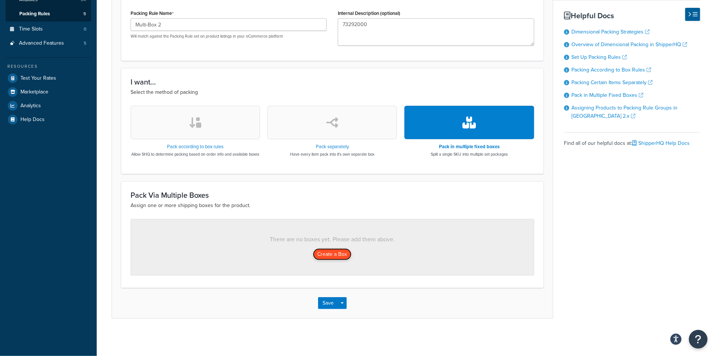
click at [343, 256] on button "Create a Box" at bounding box center [332, 254] width 39 height 12
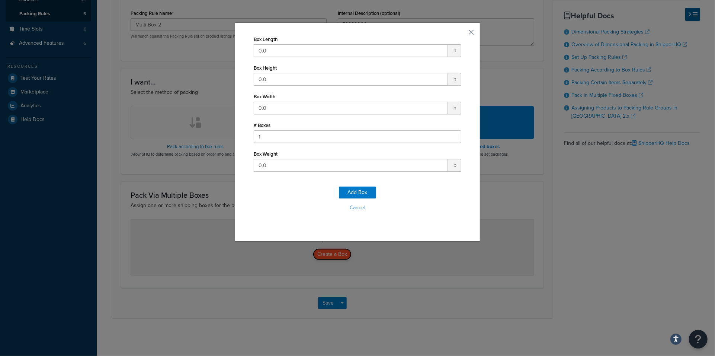
scroll to position [167, 0]
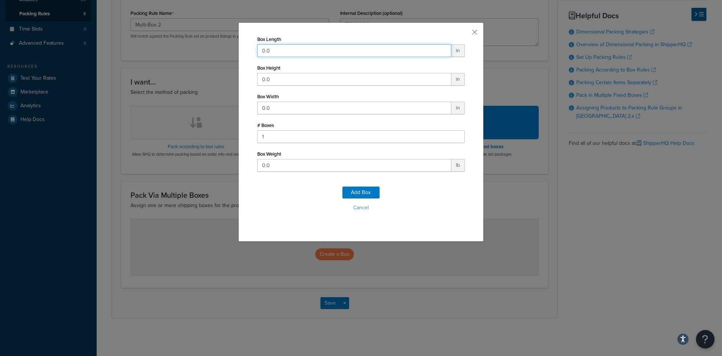
drag, startPoint x: 276, startPoint y: 53, endPoint x: 217, endPoint y: 50, distance: 58.5
click at [217, 50] on div "Box Length 0.0 in Box Height 0.0 in Box Width 0.0 in # Boxes 1 Box Weight 0.0 l…" at bounding box center [361, 178] width 722 height 356
type input "109"
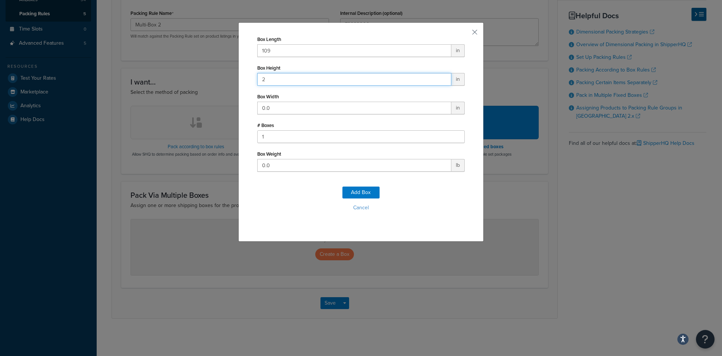
type input "2"
type input "37"
type input "143"
click button "Add Box" at bounding box center [361, 192] width 37 height 12
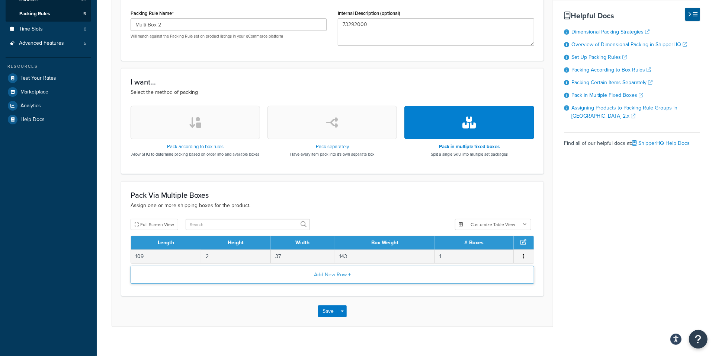
click at [344, 280] on button "Add New Row +" at bounding box center [333, 275] width 404 height 18
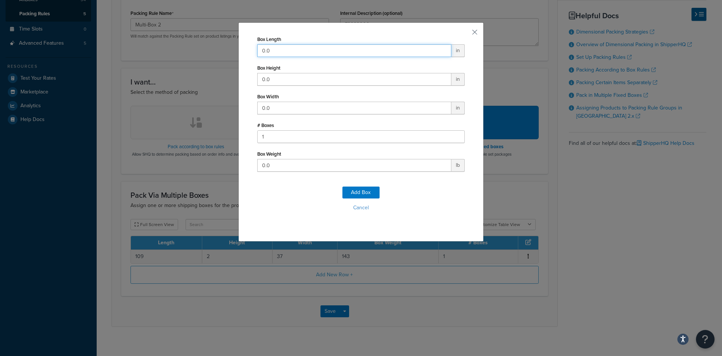
drag, startPoint x: 279, startPoint y: 51, endPoint x: 230, endPoint y: 47, distance: 48.5
click at [230, 47] on div "Box Length 0.0 in Box Height 0.0 in Box Width 0.0 in # Boxes 1 Box Weight 0.0 l…" at bounding box center [361, 178] width 722 height 356
type input "25"
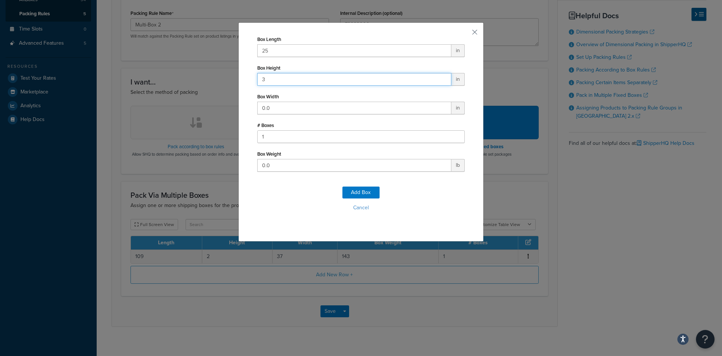
type input "3"
type input "83"
type input "50"
click button "Add Box" at bounding box center [361, 192] width 37 height 12
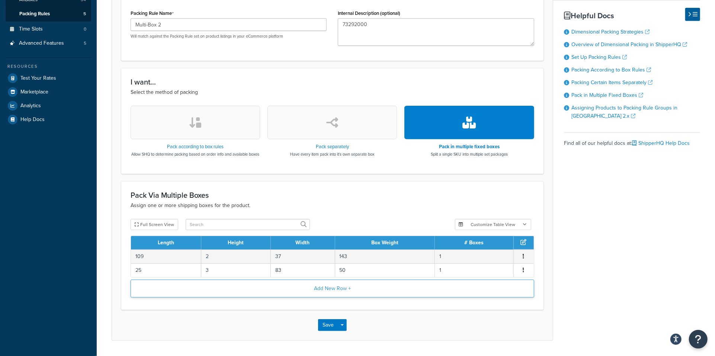
click at [331, 292] on button "Add New Row +" at bounding box center [333, 288] width 404 height 18
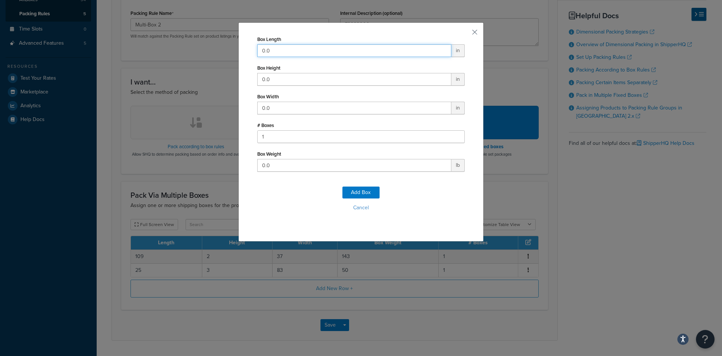
drag, startPoint x: 286, startPoint y: 52, endPoint x: 243, endPoint y: 52, distance: 43.5
click at [243, 52] on div "Box Length 0.0 in Box Height 0.0 in Box Width 0.0 in # Boxes 1 Box Weight 0.0 l…" at bounding box center [360, 131] width 245 height 219
type input "35"
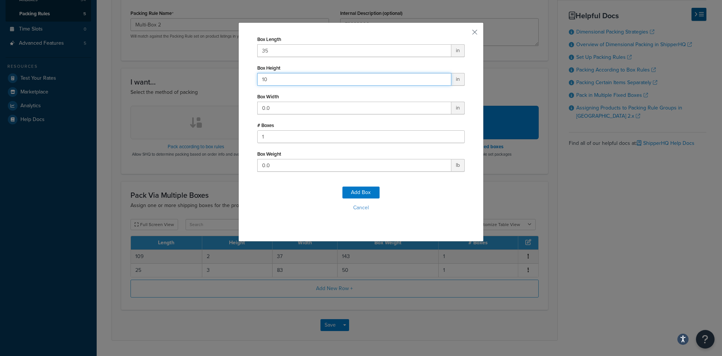
type input "10"
type input "41"
type input "50"
click button "Add Box" at bounding box center [361, 192] width 37 height 12
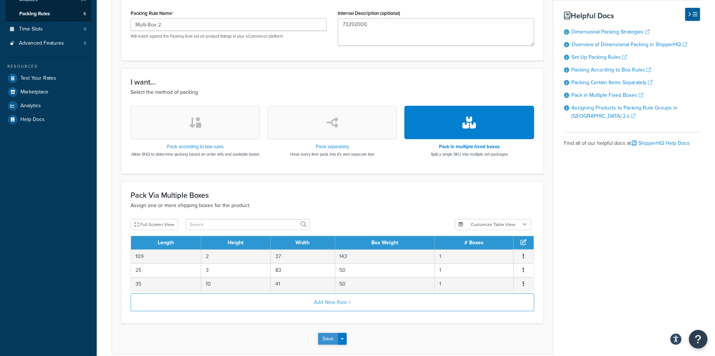
click at [327, 344] on button "Save" at bounding box center [328, 339] width 20 height 12
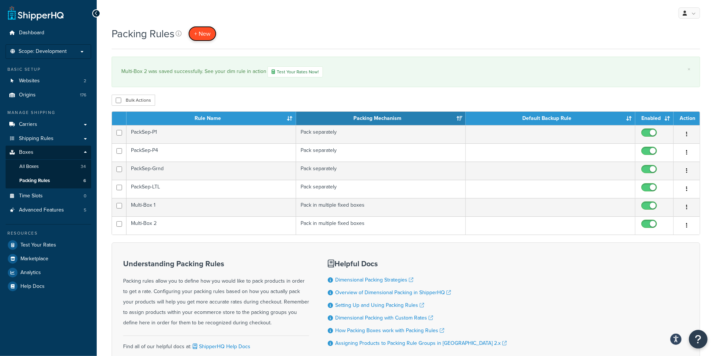
click at [200, 35] on span "+ New" at bounding box center [202, 33] width 16 height 9
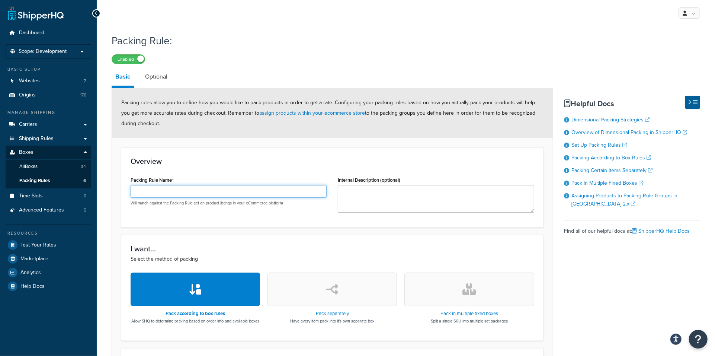
click at [200, 192] on input "Packing Rule Name" at bounding box center [229, 191] width 196 height 13
paste input "Multi-Box 3"
type input "Multi-Box 3"
click at [351, 191] on textarea "Internal Description (optional)" at bounding box center [436, 199] width 196 height 28
paste textarea "73362000"
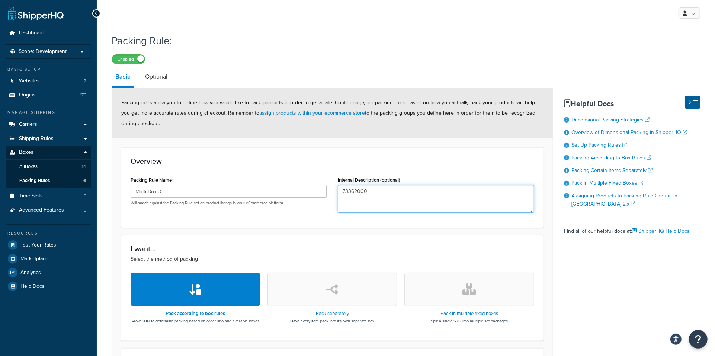
type textarea "73362000"
click at [465, 304] on button "button" at bounding box center [468, 288] width 129 height 33
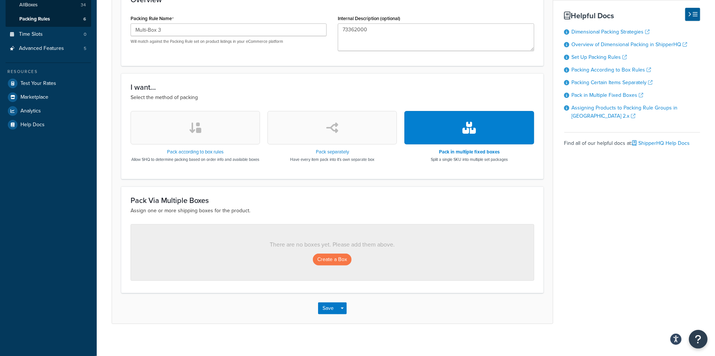
scroll to position [173, 0]
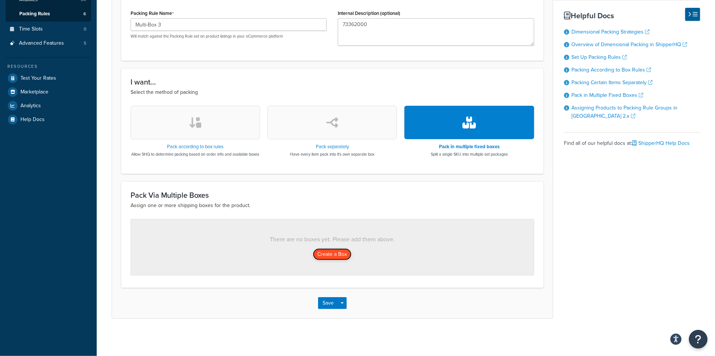
click at [332, 252] on button "Create a Box" at bounding box center [332, 254] width 39 height 12
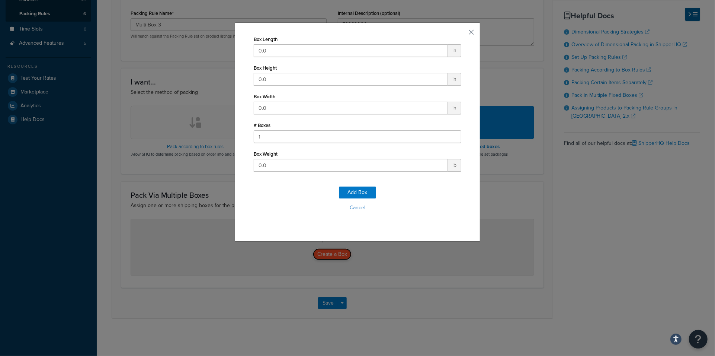
scroll to position [167, 0]
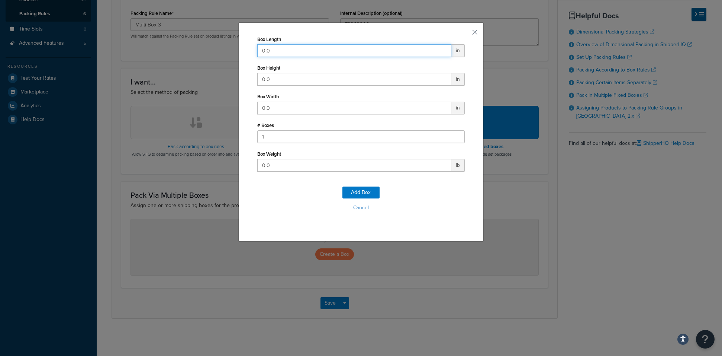
click at [276, 51] on input "0.0" at bounding box center [354, 50] width 194 height 13
type input "0"
type input "109"
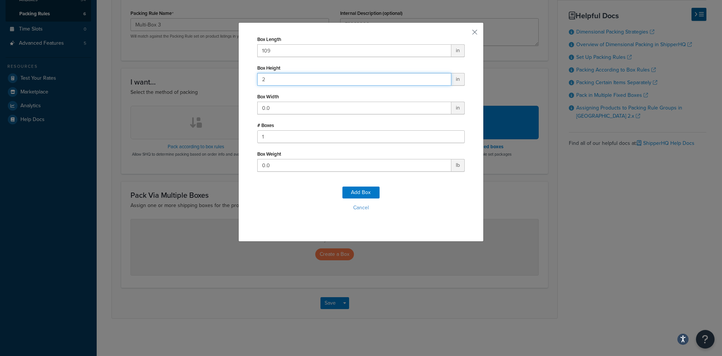
type input "2"
type input "37"
type input "81"
click button "Add Box" at bounding box center [361, 192] width 37 height 12
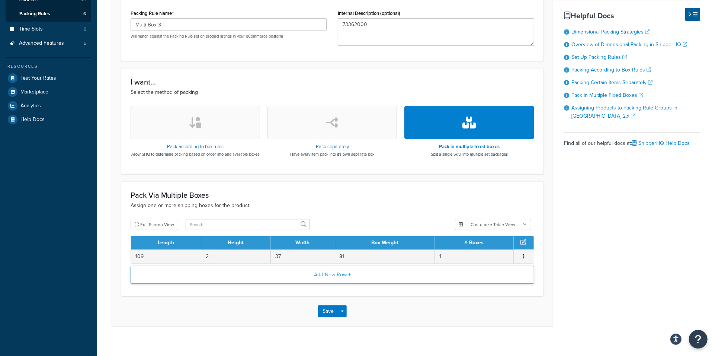
click at [318, 277] on button "Add New Row +" at bounding box center [333, 275] width 404 height 18
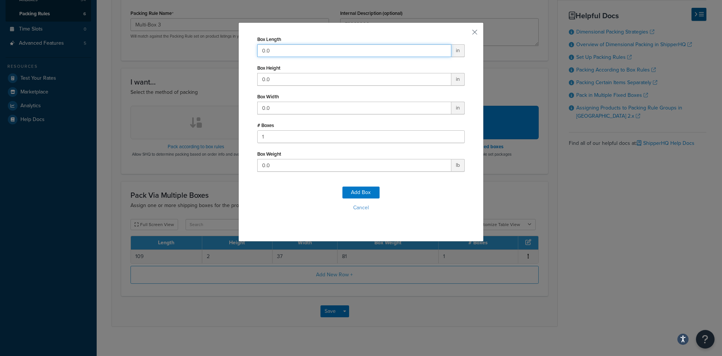
drag, startPoint x: 273, startPoint y: 50, endPoint x: 213, endPoint y: 49, distance: 59.5
click at [213, 49] on div "Box Length 0.0 in Box Height 0.0 in Box Width 0.0 in # Boxes 1 Box Weight 0.0 l…" at bounding box center [361, 178] width 722 height 356
type input "25"
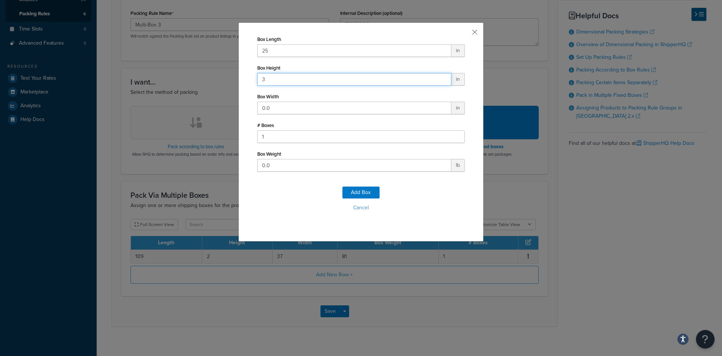
type input "3"
type input "83"
type input "81"
click button "Add Box" at bounding box center [361, 192] width 37 height 12
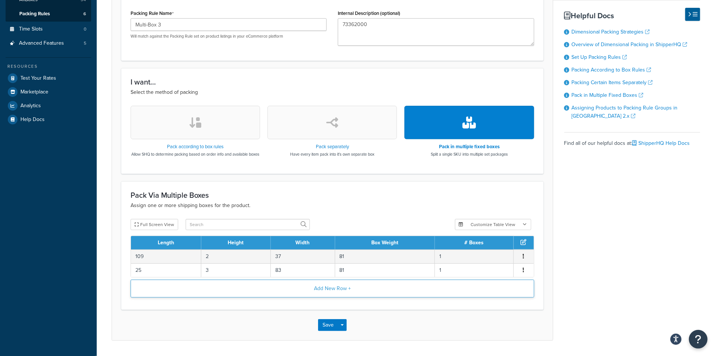
click at [319, 293] on button "Add New Row +" at bounding box center [333, 288] width 404 height 18
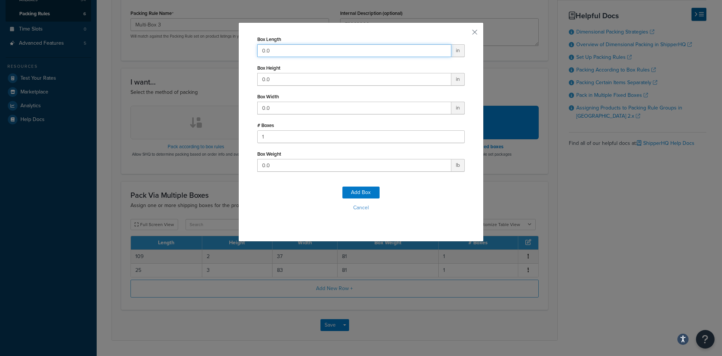
drag, startPoint x: 278, startPoint y: 51, endPoint x: 230, endPoint y: 49, distance: 47.7
click at [230, 49] on div "Box Length 0.0 in Box Height 0.0 in Box Width 0.0 in # Boxes 1 Box Weight 0.0 l…" at bounding box center [361, 178] width 722 height 356
type input "35"
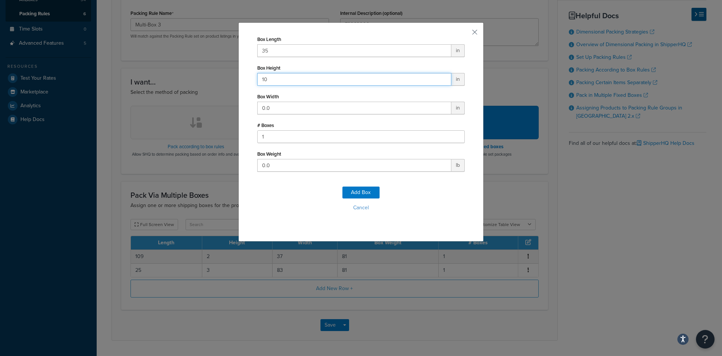
type input "10"
type input "45"
type input "81"
click button "Add Box" at bounding box center [361, 192] width 37 height 12
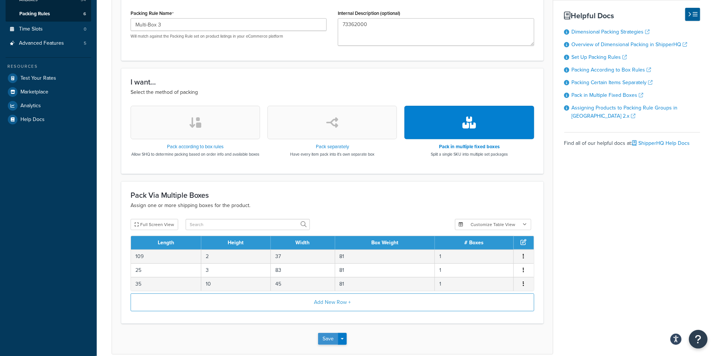
click at [331, 344] on button "Save" at bounding box center [328, 339] width 20 height 12
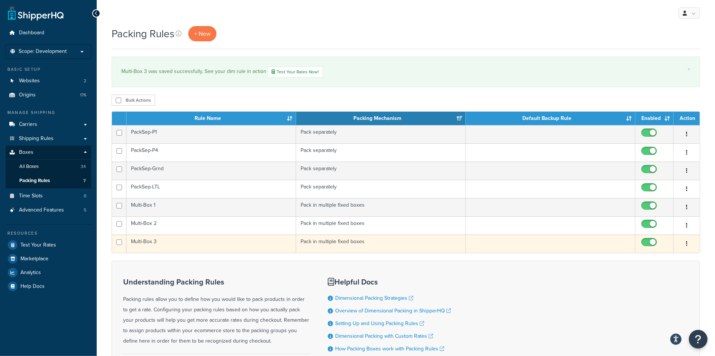
click at [208, 247] on td "Multi-Box 3" at bounding box center [211, 243] width 170 height 18
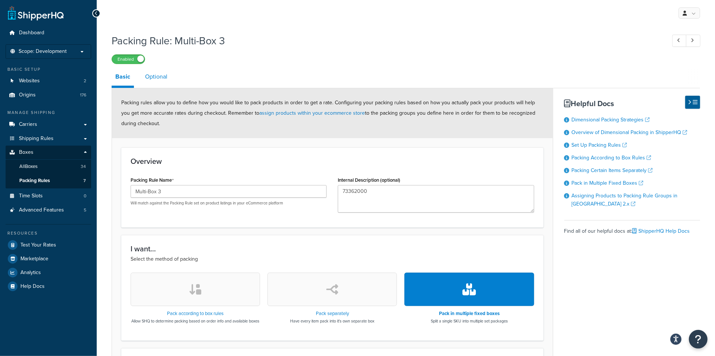
click at [152, 77] on link "Optional" at bounding box center [156, 77] width 30 height 18
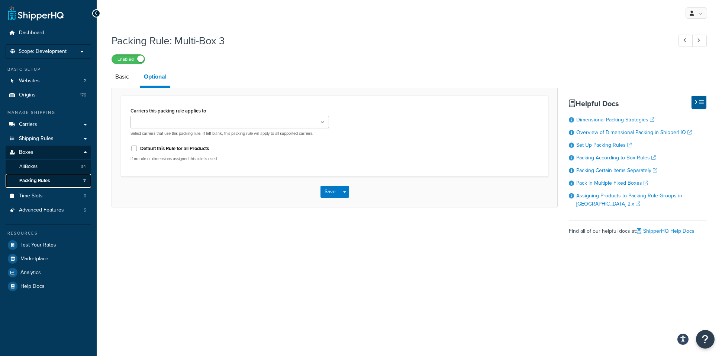
drag, startPoint x: 38, startPoint y: 182, endPoint x: 46, endPoint y: 175, distance: 10.0
click at [38, 182] on span "Packing Rules" at bounding box center [34, 180] width 31 height 6
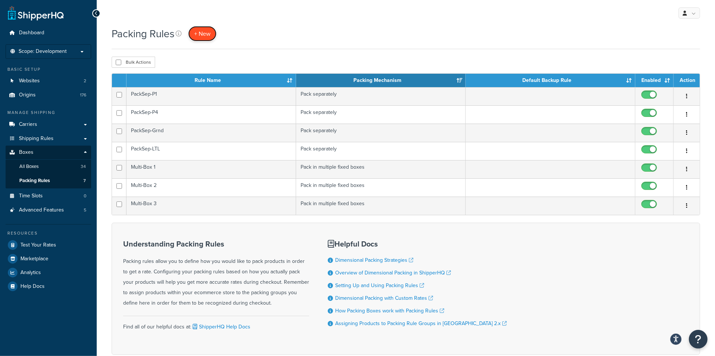
click at [207, 35] on span "+ New" at bounding box center [202, 33] width 16 height 9
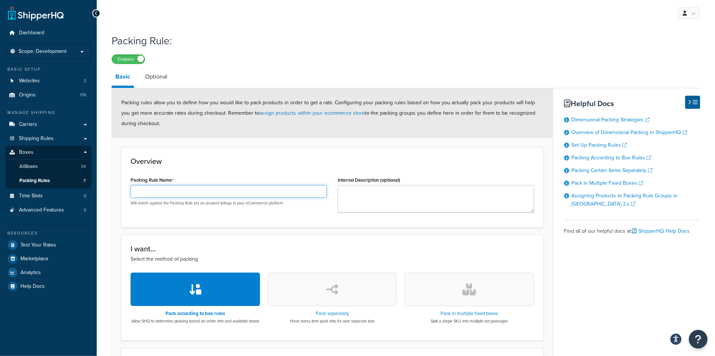
click at [164, 194] on input "Packing Rule Name" at bounding box center [229, 191] width 196 height 13
paste input "Multi-Box 4"
type input "Multi-Box 4"
click at [369, 195] on textarea "Internal Description (optional)" at bounding box center [436, 199] width 196 height 28
paste textarea "73295000"
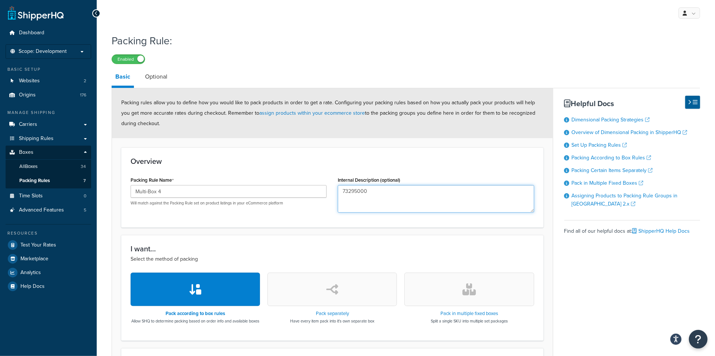
type textarea "73295000"
click at [466, 304] on button "button" at bounding box center [468, 288] width 129 height 33
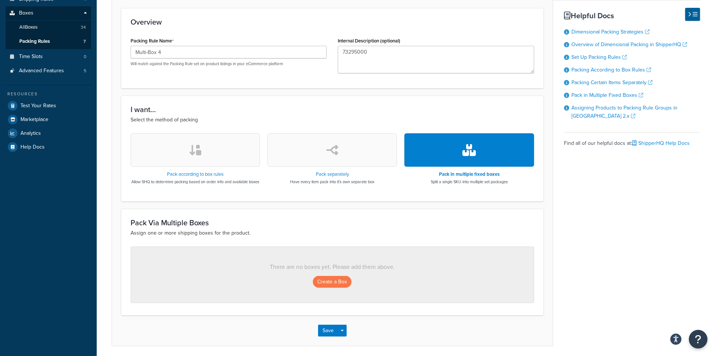
scroll to position [149, 0]
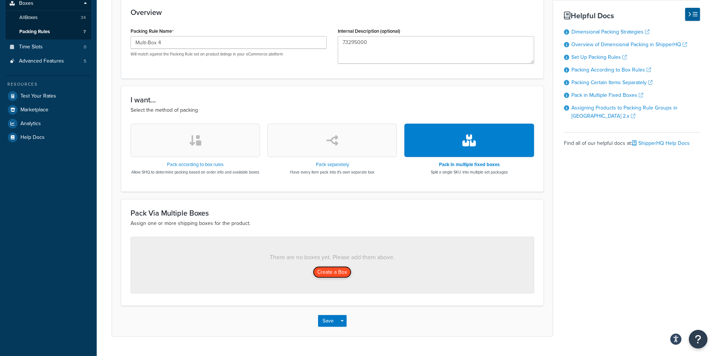
click at [333, 275] on button "Create a Box" at bounding box center [332, 272] width 39 height 12
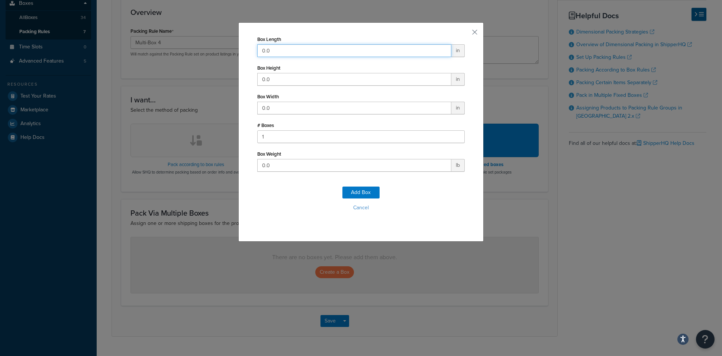
drag, startPoint x: 282, startPoint y: 48, endPoint x: 238, endPoint y: 51, distance: 43.6
click at [238, 51] on div "Box Length 0.0 in Box Height 0.0 in Box Width 0.0 in # Boxes 1 Box Weight 0.0 l…" at bounding box center [360, 131] width 245 height 219
type input "109"
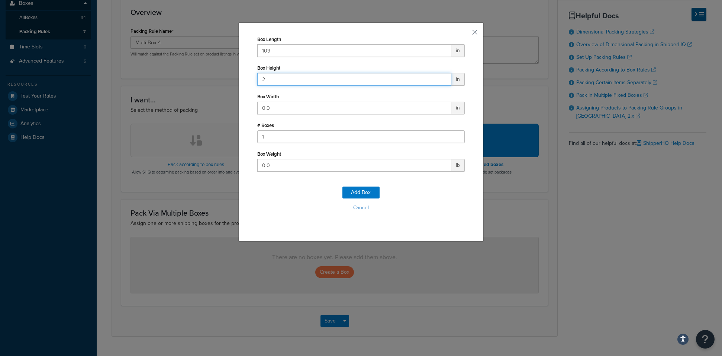
type input "2"
type input "43"
type input "150"
click button "Add Box" at bounding box center [361, 192] width 37 height 12
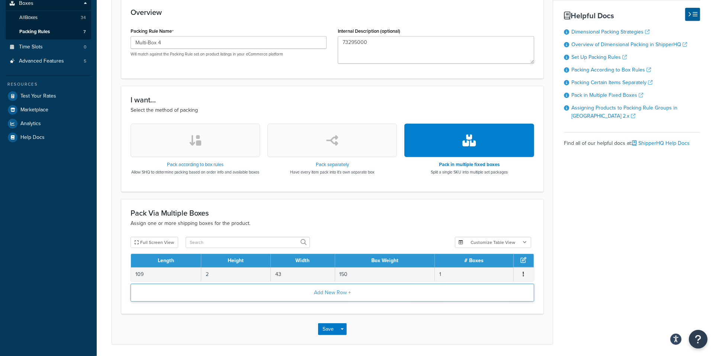
click at [333, 299] on button "Add New Row +" at bounding box center [333, 292] width 404 height 18
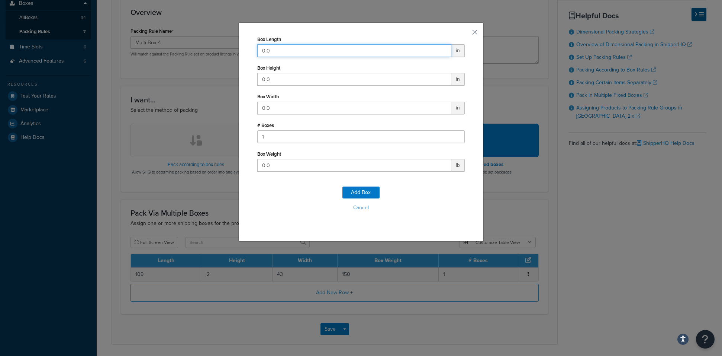
drag, startPoint x: 280, startPoint y: 55, endPoint x: 224, endPoint y: 45, distance: 57.1
click at [224, 45] on div "Box Length 0.0 in Box Height 0.0 in Box Width 0.0 in # Boxes 1 Box Weight 0.0 l…" at bounding box center [361, 178] width 722 height 356
type input "25"
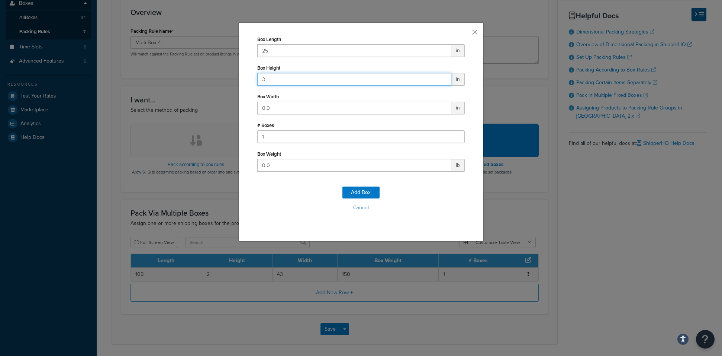
type input "3"
type input "83"
type input "6"
type input "1"
type input "64"
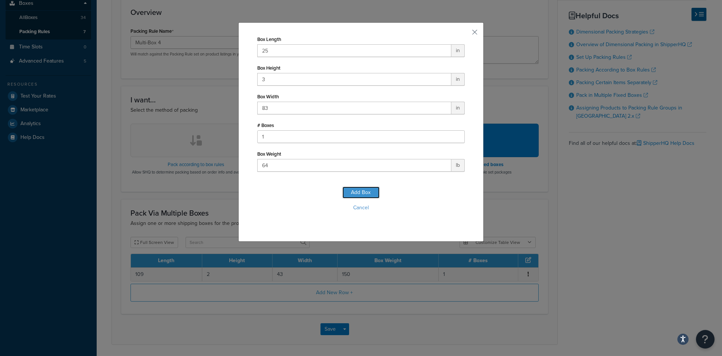
click button "Add Box" at bounding box center [361, 192] width 37 height 12
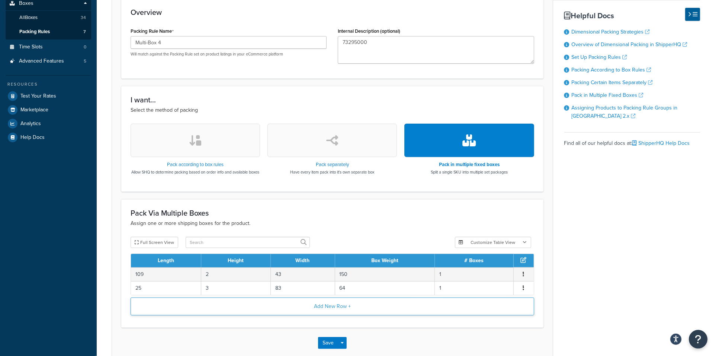
click at [332, 315] on button "Add New Row +" at bounding box center [333, 306] width 404 height 18
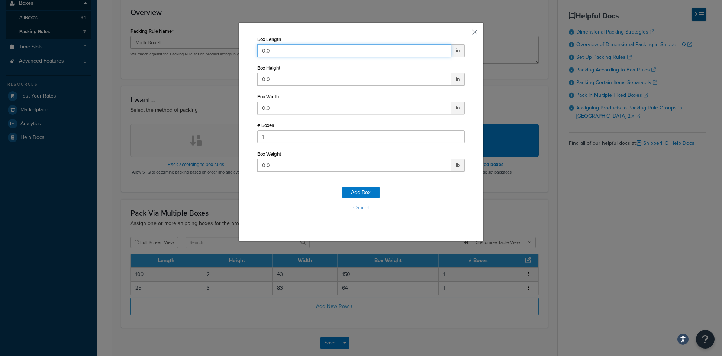
drag, startPoint x: 273, startPoint y: 49, endPoint x: 235, endPoint y: 49, distance: 38.3
click at [238, 49] on div "Box Length 0.0 in Box Height 0.0 in Box Width 0.0 in # Boxes 1 Box Weight 0.0 l…" at bounding box center [360, 131] width 245 height 219
type input "35"
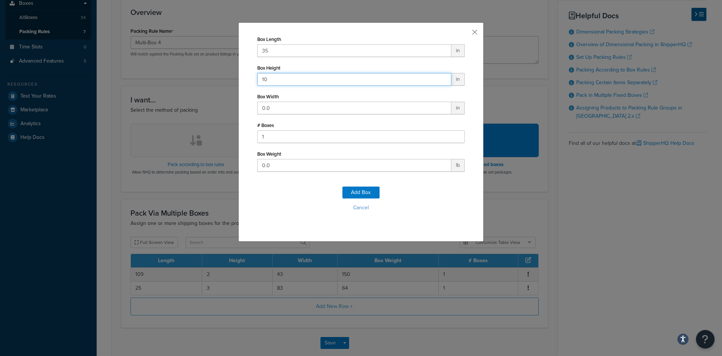
type input "10"
type input "41"
type input "64"
click button "Add Box" at bounding box center [361, 192] width 37 height 12
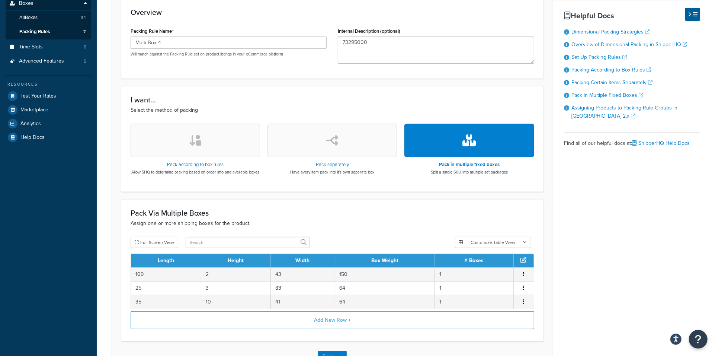
scroll to position [209, 0]
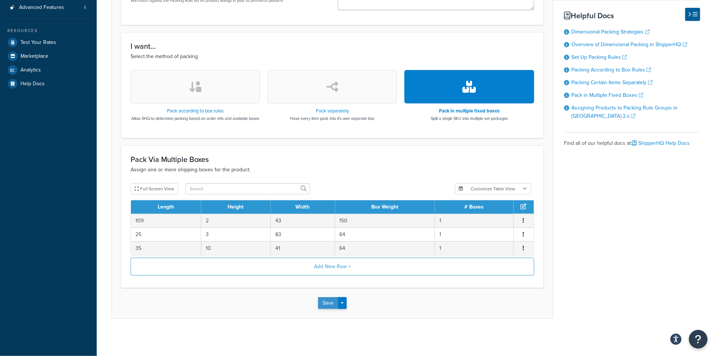
click at [333, 302] on button "Save" at bounding box center [328, 303] width 20 height 12
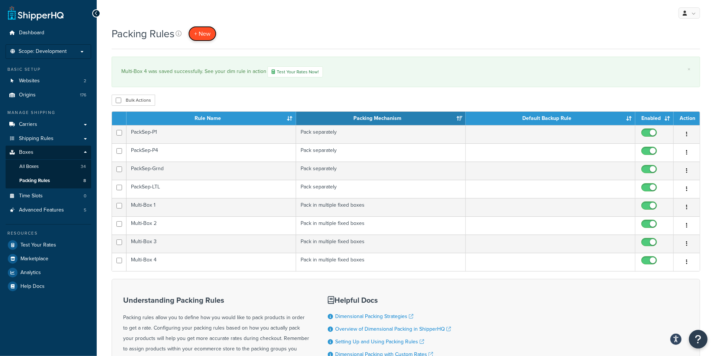
click at [204, 36] on span "+ New" at bounding box center [202, 33] width 16 height 9
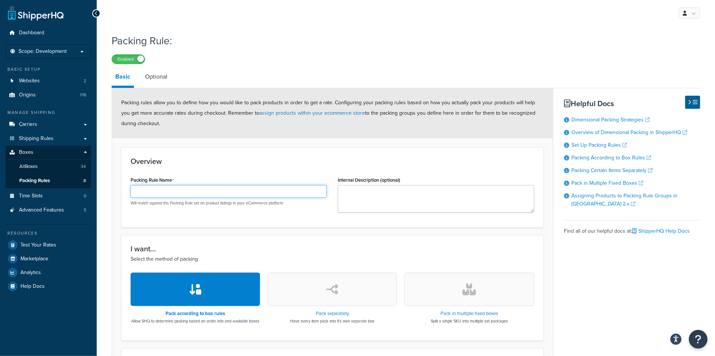
click at [193, 192] on input "Packing Rule Name" at bounding box center [229, 191] width 196 height 13
paste input "Multi-Box 5"
type input "Multi-Box 5"
click at [356, 195] on textarea "Internal Description (optional)" at bounding box center [436, 199] width 196 height 28
paste textarea "73366000"
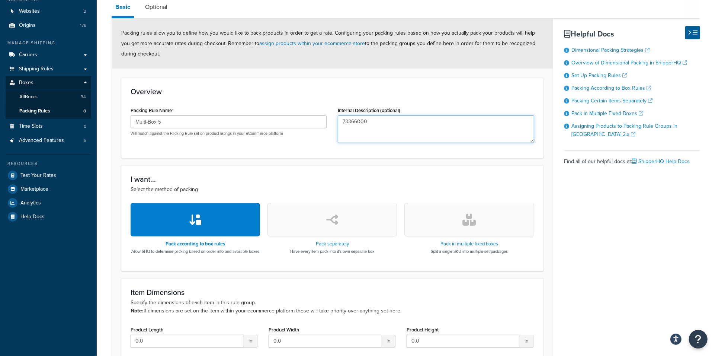
scroll to position [99, 0]
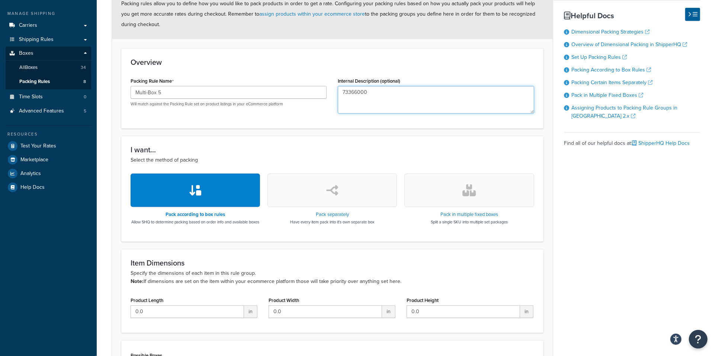
type textarea "73366000"
click at [463, 196] on icon "button" at bounding box center [468, 190] width 13 height 12
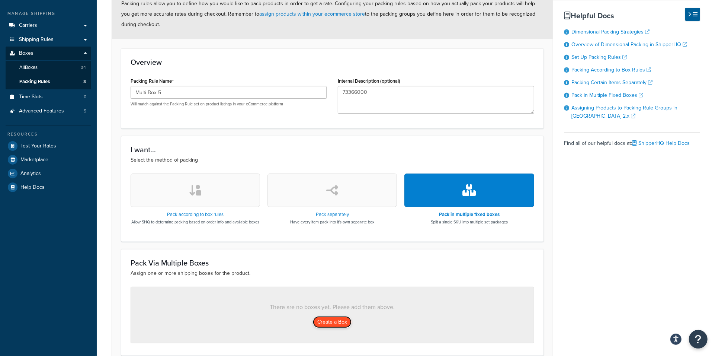
click at [341, 325] on button "Create a Box" at bounding box center [332, 322] width 39 height 12
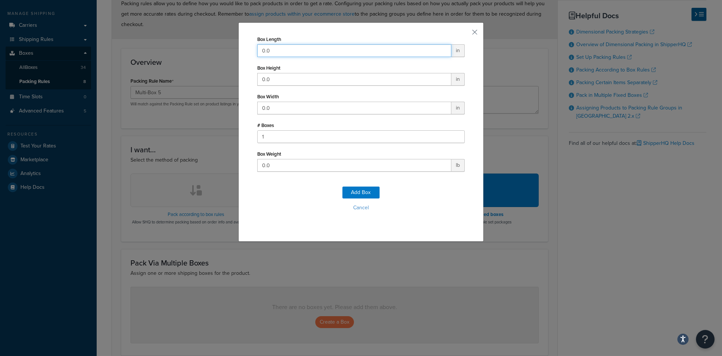
drag, startPoint x: 293, startPoint y: 49, endPoint x: 201, endPoint y: 46, distance: 91.6
click at [201, 46] on div "Box Length 0.0 in Box Height 0.0 in Box Width 0.0 in # Boxes 1 Box Weight 0.0 l…" at bounding box center [361, 178] width 722 height 356
type input "109"
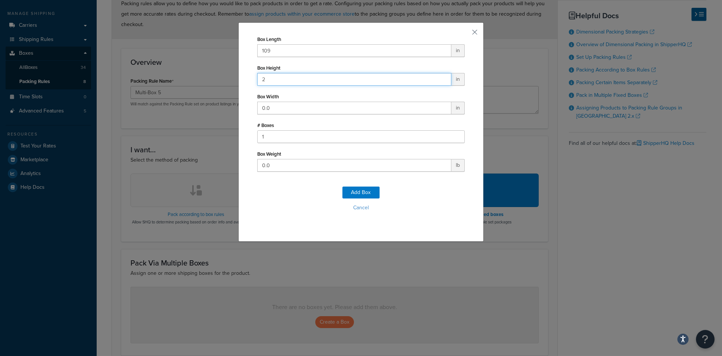
type input "2"
type input "43"
type input "168"
click button "Add Box" at bounding box center [361, 192] width 37 height 12
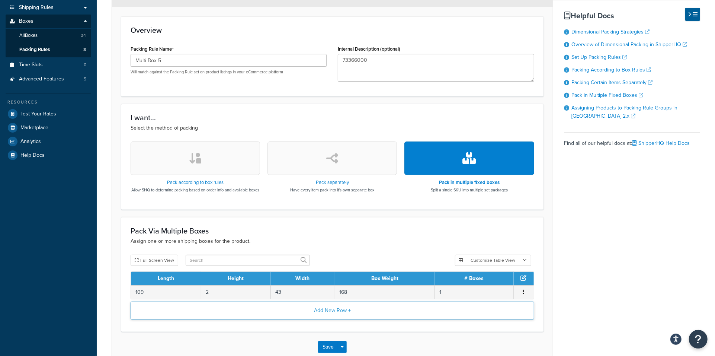
scroll to position [149, 0]
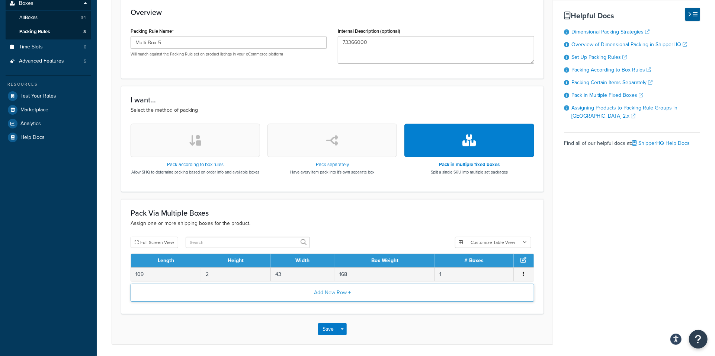
click at [332, 300] on button "Add New Row +" at bounding box center [333, 292] width 404 height 18
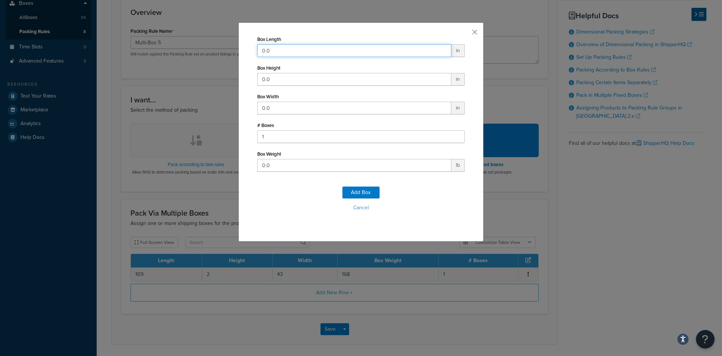
drag, startPoint x: 282, startPoint y: 48, endPoint x: 254, endPoint y: 51, distance: 28.0
click at [257, 51] on input "0.0" at bounding box center [354, 50] width 194 height 13
type input "25"
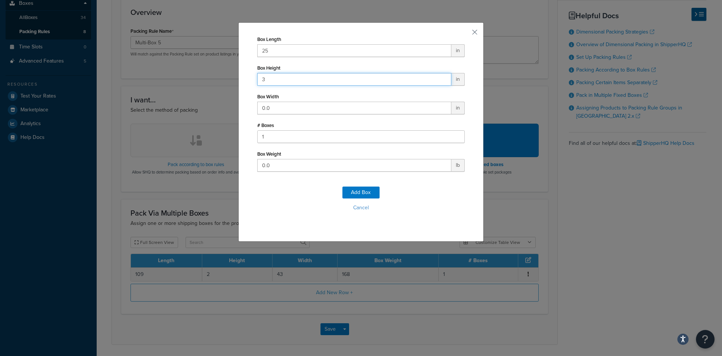
type input "3"
type input "83"
type input "50"
click button "Add Box" at bounding box center [361, 192] width 37 height 12
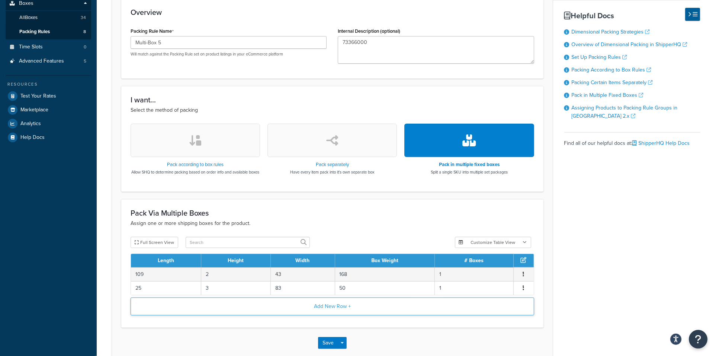
click at [334, 311] on button "Add New Row +" at bounding box center [333, 306] width 404 height 18
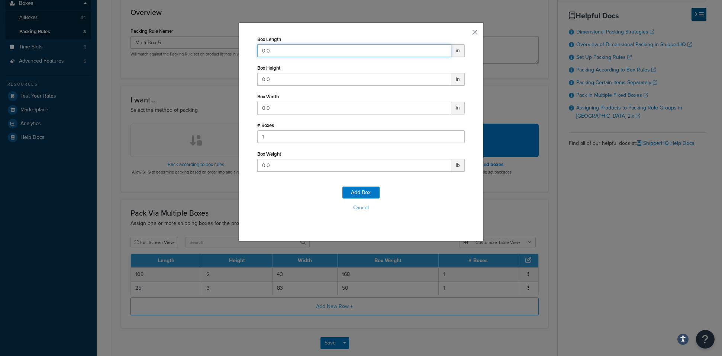
drag, startPoint x: 280, startPoint y: 53, endPoint x: 238, endPoint y: 50, distance: 41.4
click at [238, 50] on div "Box Length 0.0 in Box Height 0.0 in Box Width 0.0 in # Boxes 1 Box Weight 0.0 l…" at bounding box center [360, 131] width 245 height 219
type input "35"
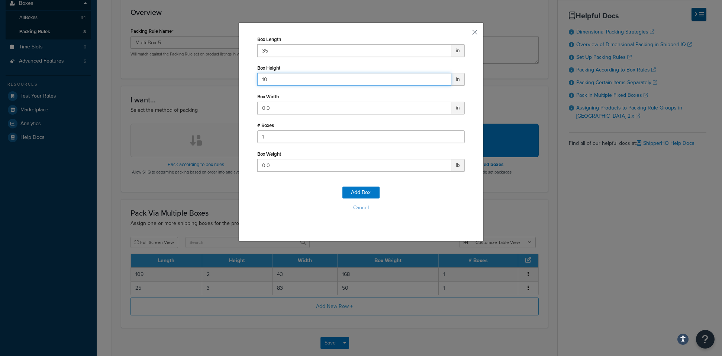
type input "10"
type input "41"
type input "50"
click button "Add Box" at bounding box center [361, 192] width 37 height 12
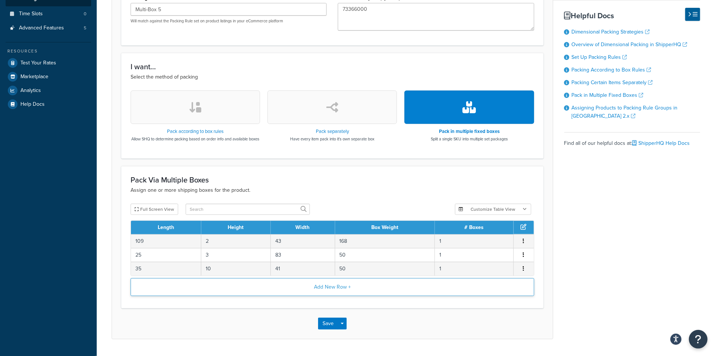
scroll to position [198, 0]
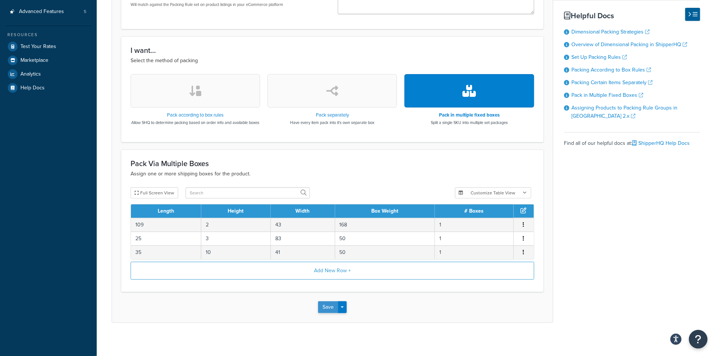
click at [329, 312] on button "Save" at bounding box center [328, 307] width 20 height 12
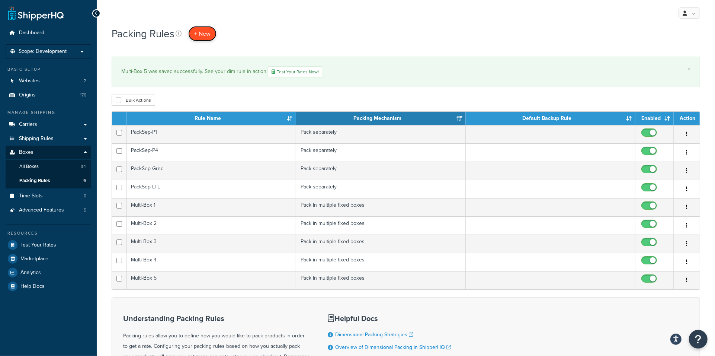
click at [203, 32] on span "+ New" at bounding box center [202, 33] width 16 height 9
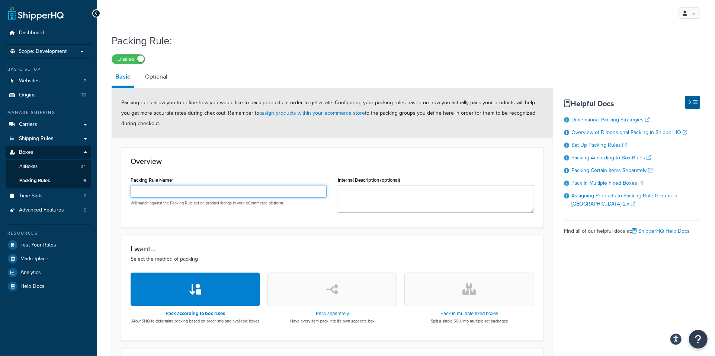
click at [165, 190] on input "Packing Rule Name" at bounding box center [229, 191] width 196 height 13
paste input "Multi-Box 6"
type input "Multi-Box 6"
click at [386, 198] on textarea "Internal Description (optional)" at bounding box center [436, 199] width 196 height 28
paste textarea "73365000"
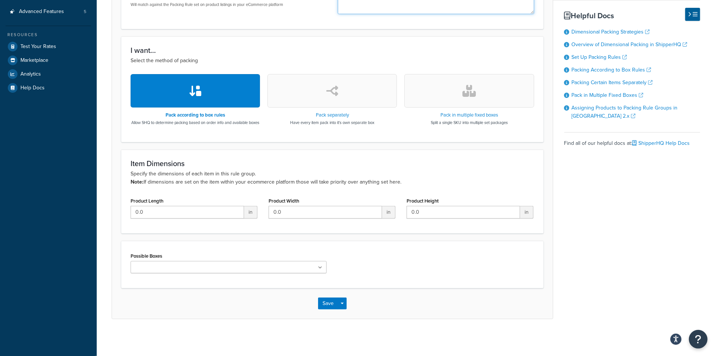
type textarea "73365000"
click at [490, 103] on button "button" at bounding box center [468, 90] width 129 height 33
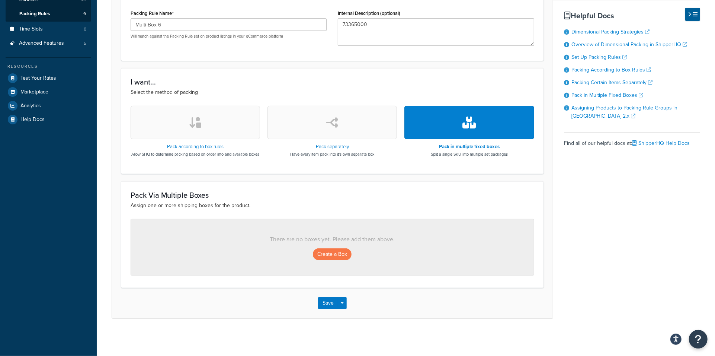
scroll to position [173, 0]
click at [333, 257] on button "Create a Box" at bounding box center [332, 254] width 39 height 12
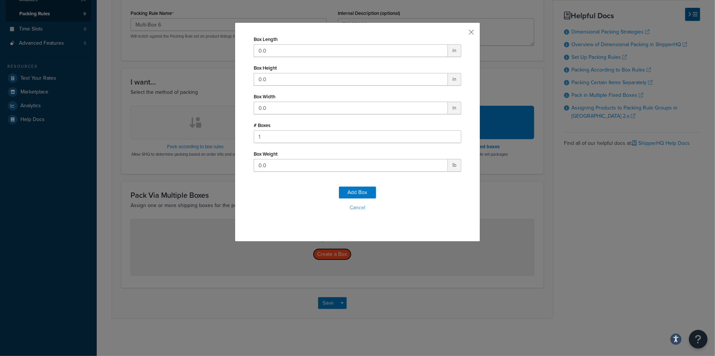
scroll to position [167, 0]
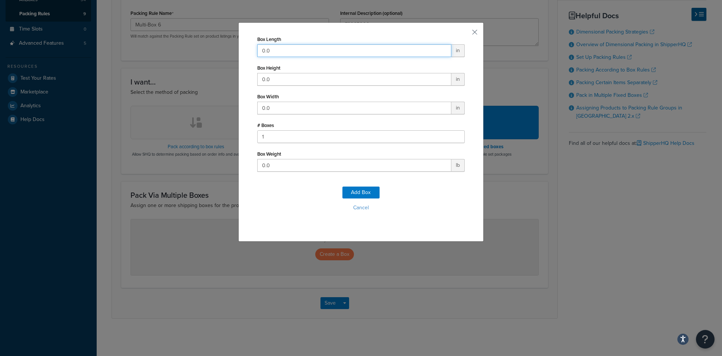
drag, startPoint x: 265, startPoint y: 52, endPoint x: 226, endPoint y: 52, distance: 38.7
click at [226, 52] on div "Box Length 0.0 in Box Height 0.0 in Box Width 0.0 in # Boxes 1 Box Weight 0.0 l…" at bounding box center [361, 178] width 722 height 356
type input "109"
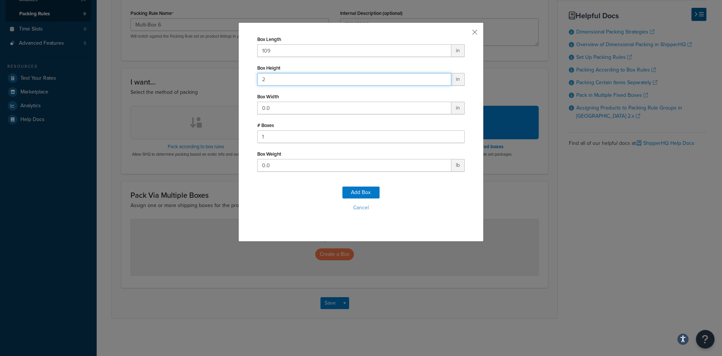
type input "2"
type input "43"
type input "178"
click button "Add Box" at bounding box center [361, 192] width 37 height 12
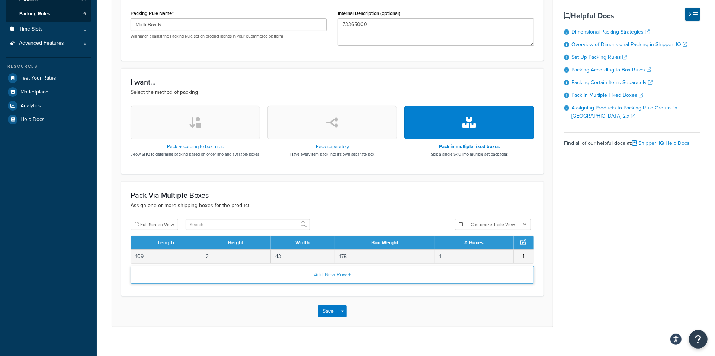
click at [313, 276] on button "Add New Row +" at bounding box center [333, 275] width 404 height 18
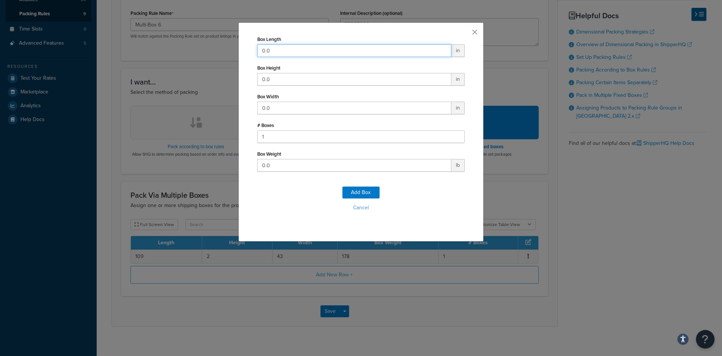
drag, startPoint x: 276, startPoint y: 51, endPoint x: 253, endPoint y: 51, distance: 23.1
click at [253, 51] on div "Box Length 0.0 in Box Height 0.0 in Box Width 0.0 in # Boxes 1 Box Weight 0.0 l…" at bounding box center [360, 131] width 245 height 219
type input "25"
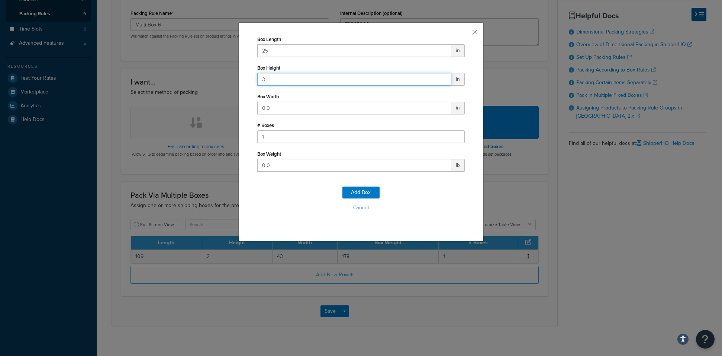
type input "3"
type input "83"
type input "50"
click button "Add Box" at bounding box center [361, 192] width 37 height 12
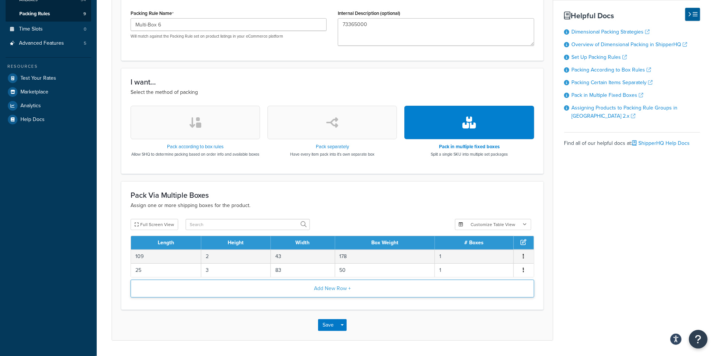
click at [338, 292] on button "Add New Row +" at bounding box center [333, 288] width 404 height 18
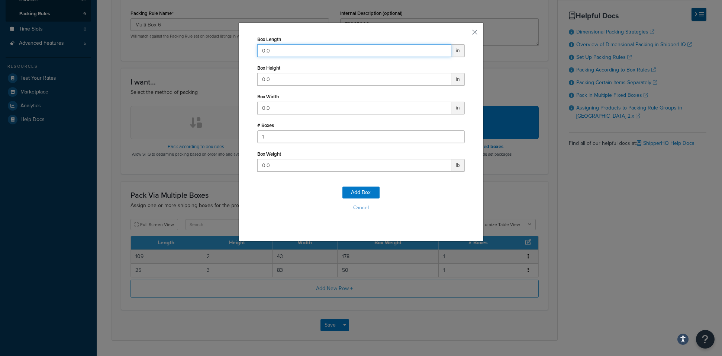
drag, startPoint x: 279, startPoint y: 55, endPoint x: 238, endPoint y: 52, distance: 41.0
click at [238, 52] on div "Box Length 0.0 in Box Height 0.0 in Box Width 0.0 in # Boxes 1 Box Weight 0.0 l…" at bounding box center [360, 131] width 245 height 219
type input "35"
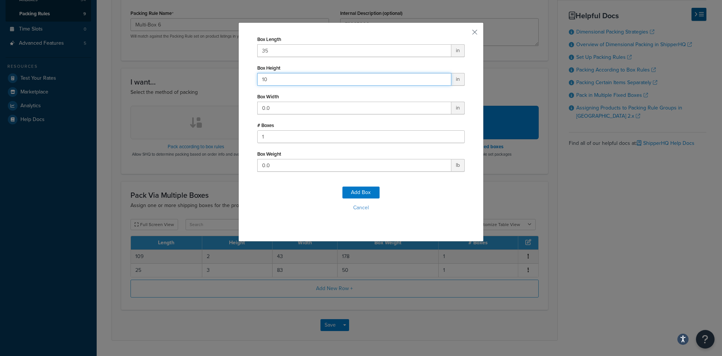
type input "10"
type input "41"
type input "2"
type input "50"
click button "Add Box" at bounding box center [361, 192] width 37 height 12
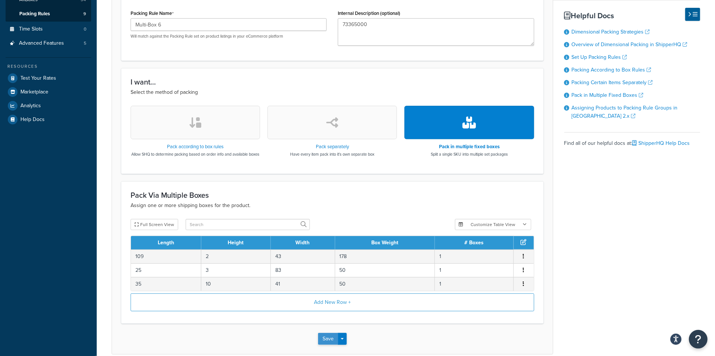
click at [331, 342] on button "Save" at bounding box center [328, 339] width 20 height 12
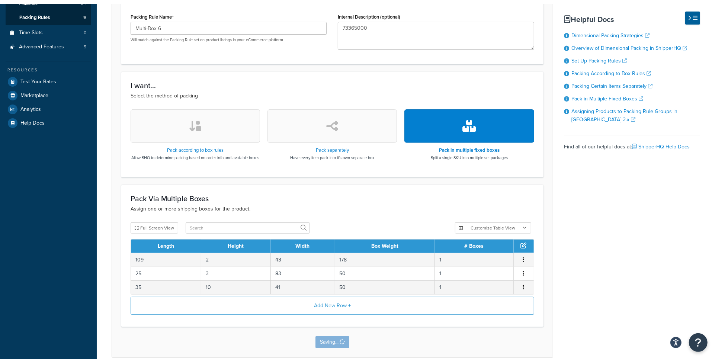
scroll to position [0, 0]
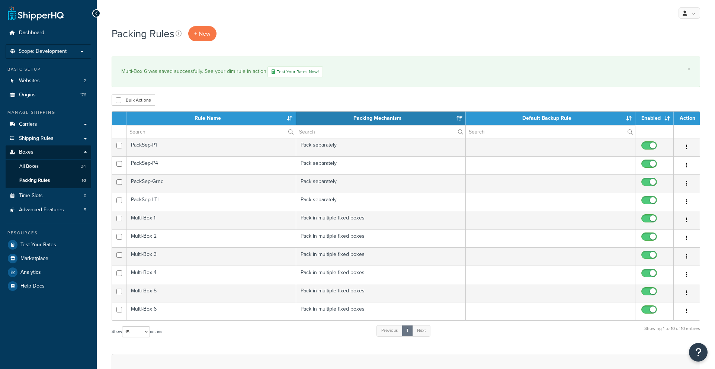
select select "15"
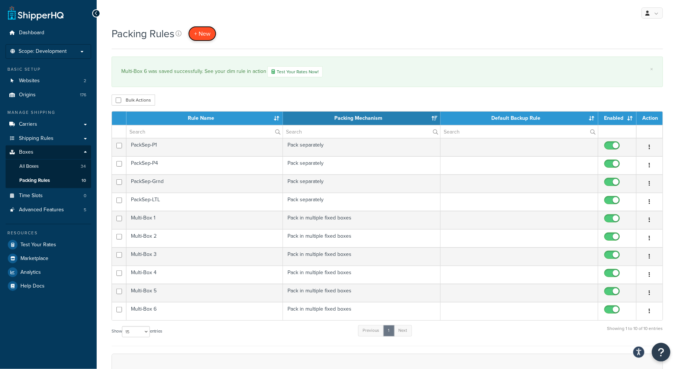
click at [197, 37] on span "+ New" at bounding box center [202, 33] width 16 height 9
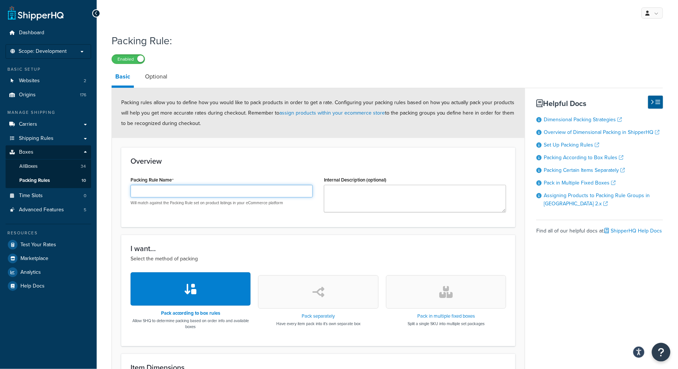
click at [203, 189] on input "Packing Rule Name" at bounding box center [222, 191] width 182 height 13
paste input "Multi-Box 7"
type input "Multi-Box 7"
click at [375, 189] on textarea "Internal Description (optional)" at bounding box center [415, 199] width 182 height 28
click at [373, 195] on textarea "Internal Description (optional)" at bounding box center [415, 199] width 182 height 28
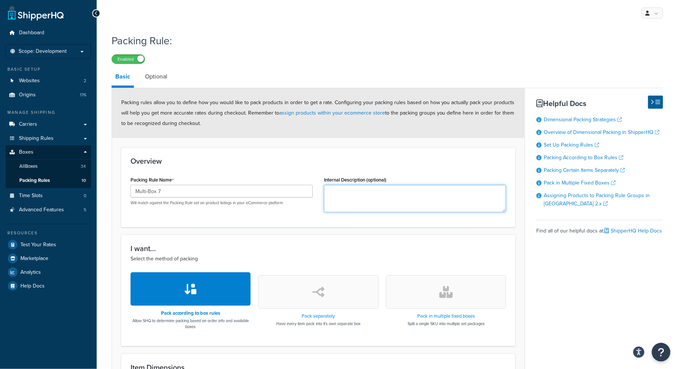
paste textarea "73348000"
type textarea "73348000"
click at [436, 298] on button "button" at bounding box center [446, 291] width 120 height 33
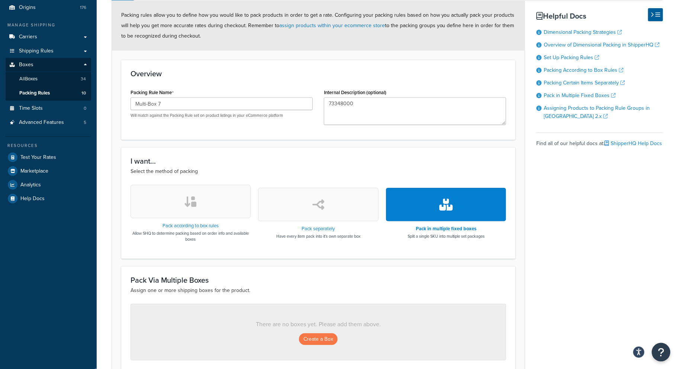
scroll to position [159, 0]
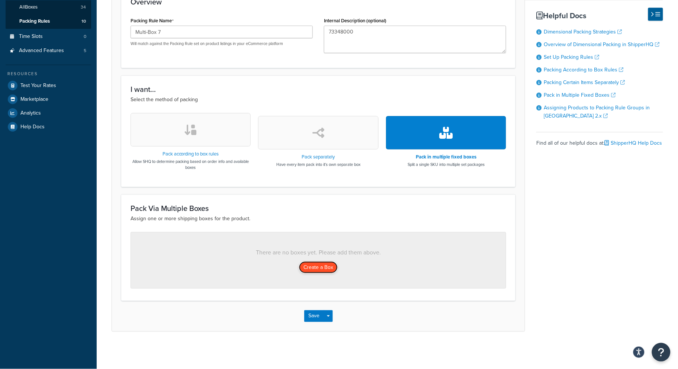
click at [327, 266] on button "Create a Box" at bounding box center [318, 267] width 39 height 12
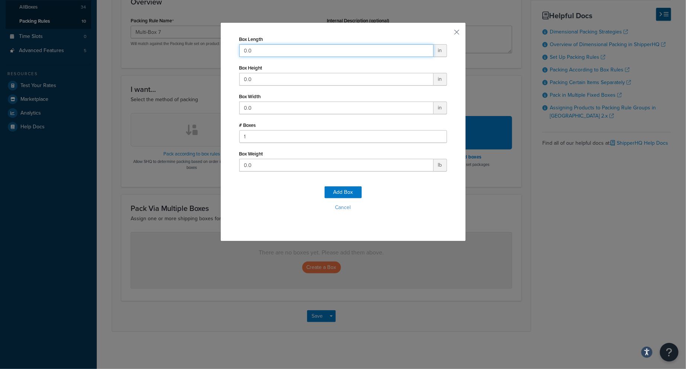
drag, startPoint x: 256, startPoint y: 49, endPoint x: 202, endPoint y: 48, distance: 54.0
click at [202, 48] on div "Box Length 0.0 in Box Height 0.0 in Box Width 0.0 in # Boxes 1 Box Weight 0.0 l…" at bounding box center [343, 184] width 686 height 369
type input "109"
type input "2"
type input "43"
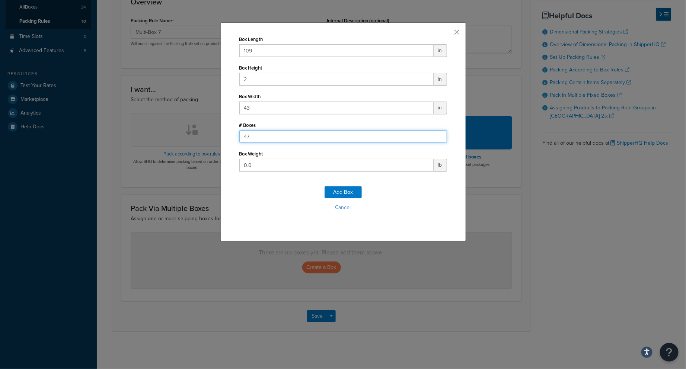
type input "4"
type input "1"
type input "4"
type input "278"
click button "Add Box" at bounding box center [342, 192] width 37 height 12
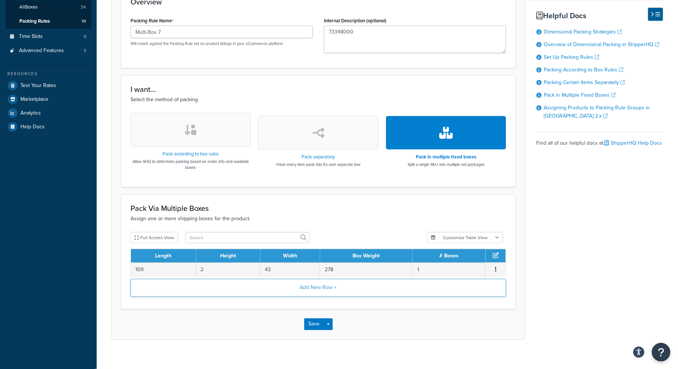
click at [310, 284] on button "Add New Row +" at bounding box center [319, 288] width 376 height 18
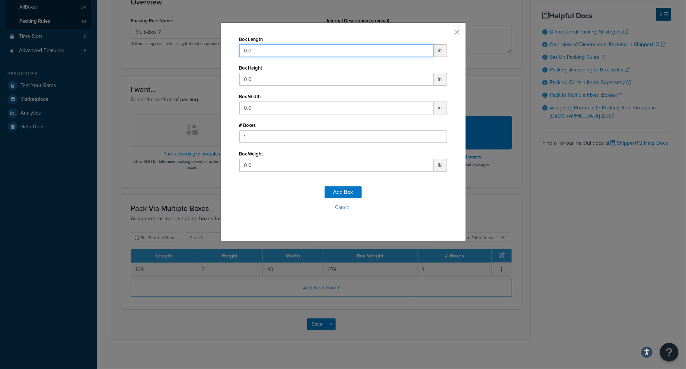
drag, startPoint x: 257, startPoint y: 50, endPoint x: 206, endPoint y: 44, distance: 50.9
click at [206, 44] on div "Box Length 0.0 in Box Height 0.0 in Box Width 0.0 in # Boxes 1 Box Weight 0.0 l…" at bounding box center [343, 184] width 686 height 369
type input "25"
type input "3"
type input "7"
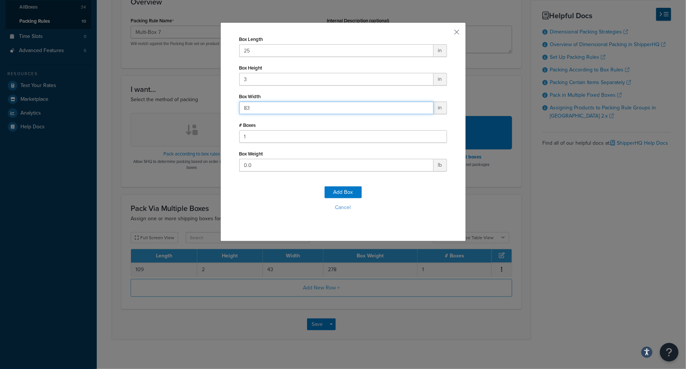
type input "83"
type input "1"
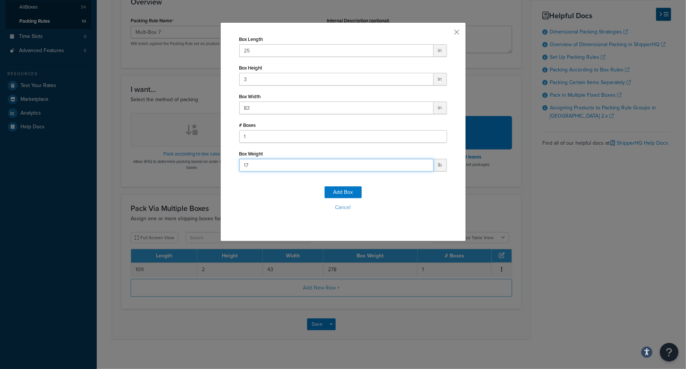
type input "178"
click button "Add Box" at bounding box center [342, 192] width 37 height 12
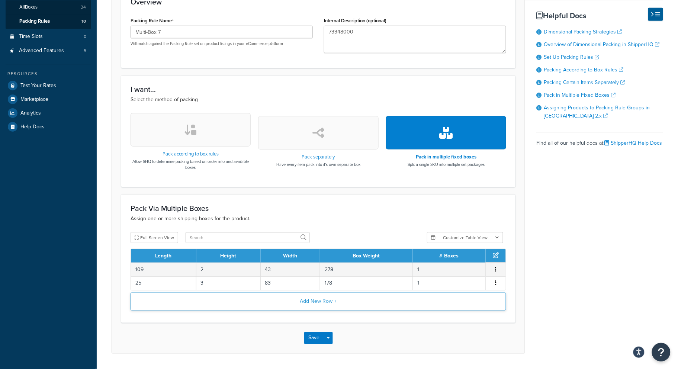
click at [313, 305] on button "Add New Row +" at bounding box center [319, 302] width 376 height 18
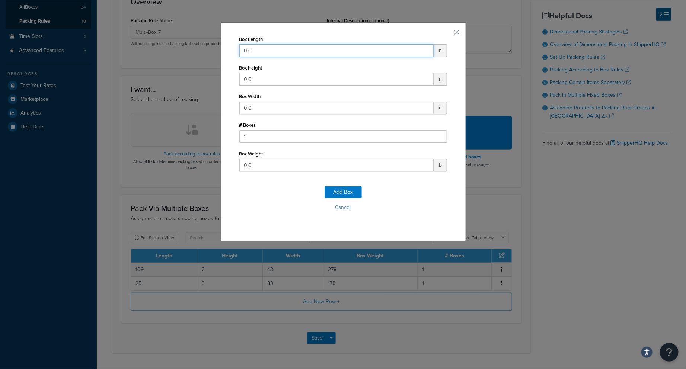
drag, startPoint x: 252, startPoint y: 52, endPoint x: 202, endPoint y: 45, distance: 50.1
click at [202, 45] on div "Box Length 0.0 in Box Height 0.0 in Box Width 0.0 in # Boxes 1 Box Weight 0.0 l…" at bounding box center [343, 184] width 686 height 369
type input "35"
type input "10"
type input "41"
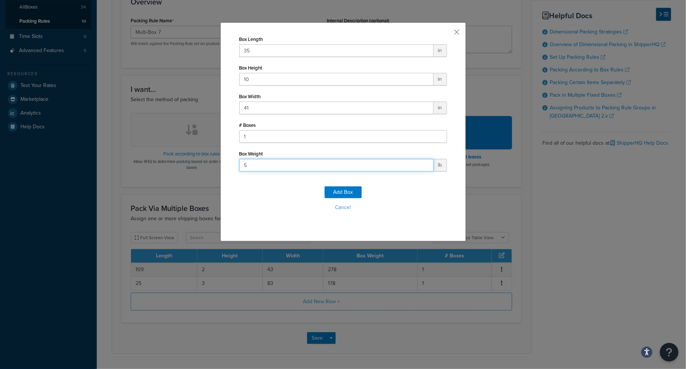
type input "50"
click button "Add Box" at bounding box center [342, 192] width 37 height 12
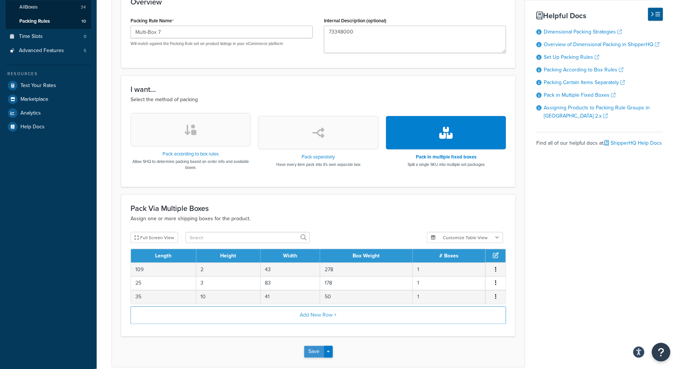
click at [318, 352] on button "Save" at bounding box center [314, 352] width 20 height 12
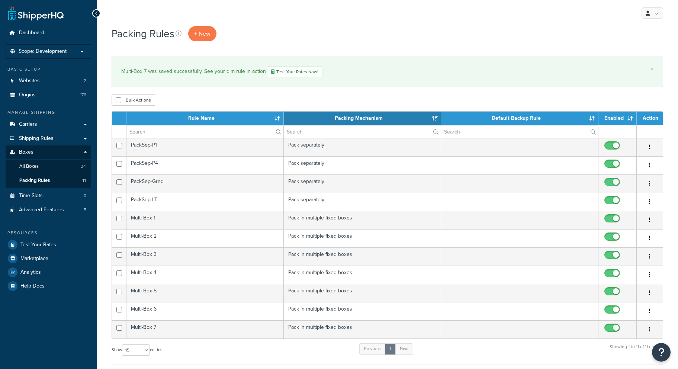
select select "15"
